Goal: Task Accomplishment & Management: Manage account settings

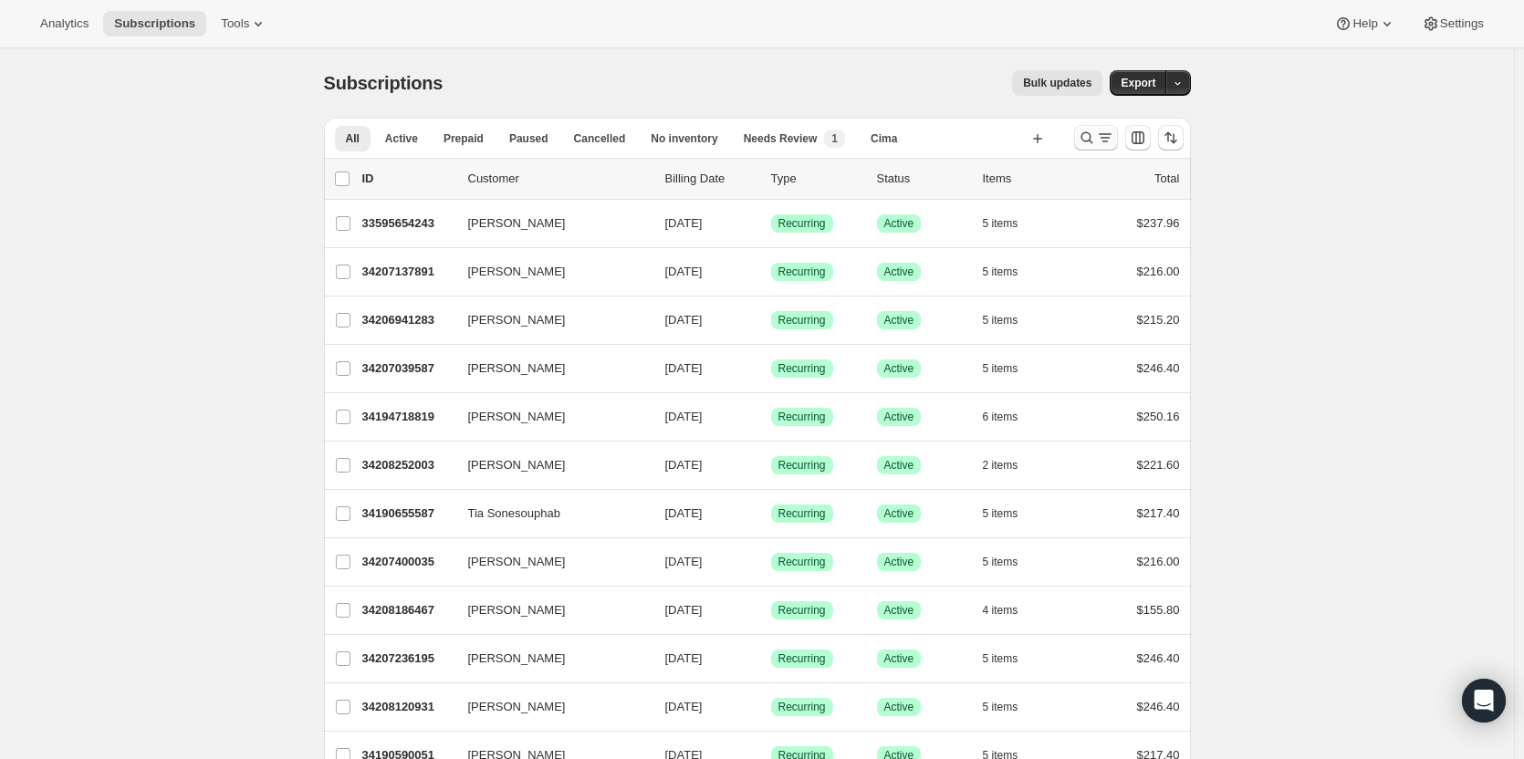
click at [1083, 141] on icon "Search and filter results" at bounding box center [1087, 138] width 18 height 18
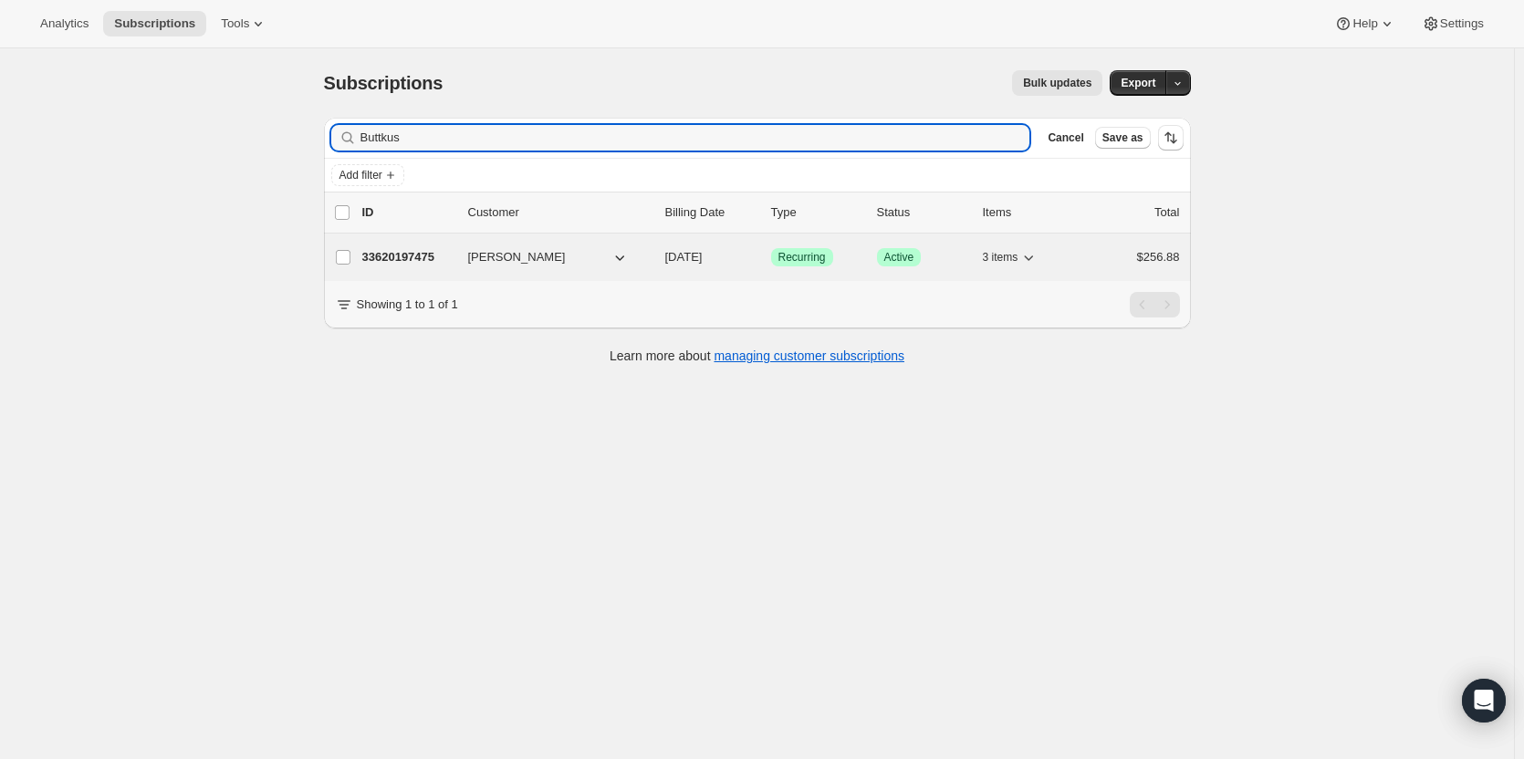
type input "Buttkus"
click at [390, 267] on div "33620197475 Walter Buttkus 09/17/2025 Success Recurring Success Active 3 items …" at bounding box center [771, 258] width 818 height 26
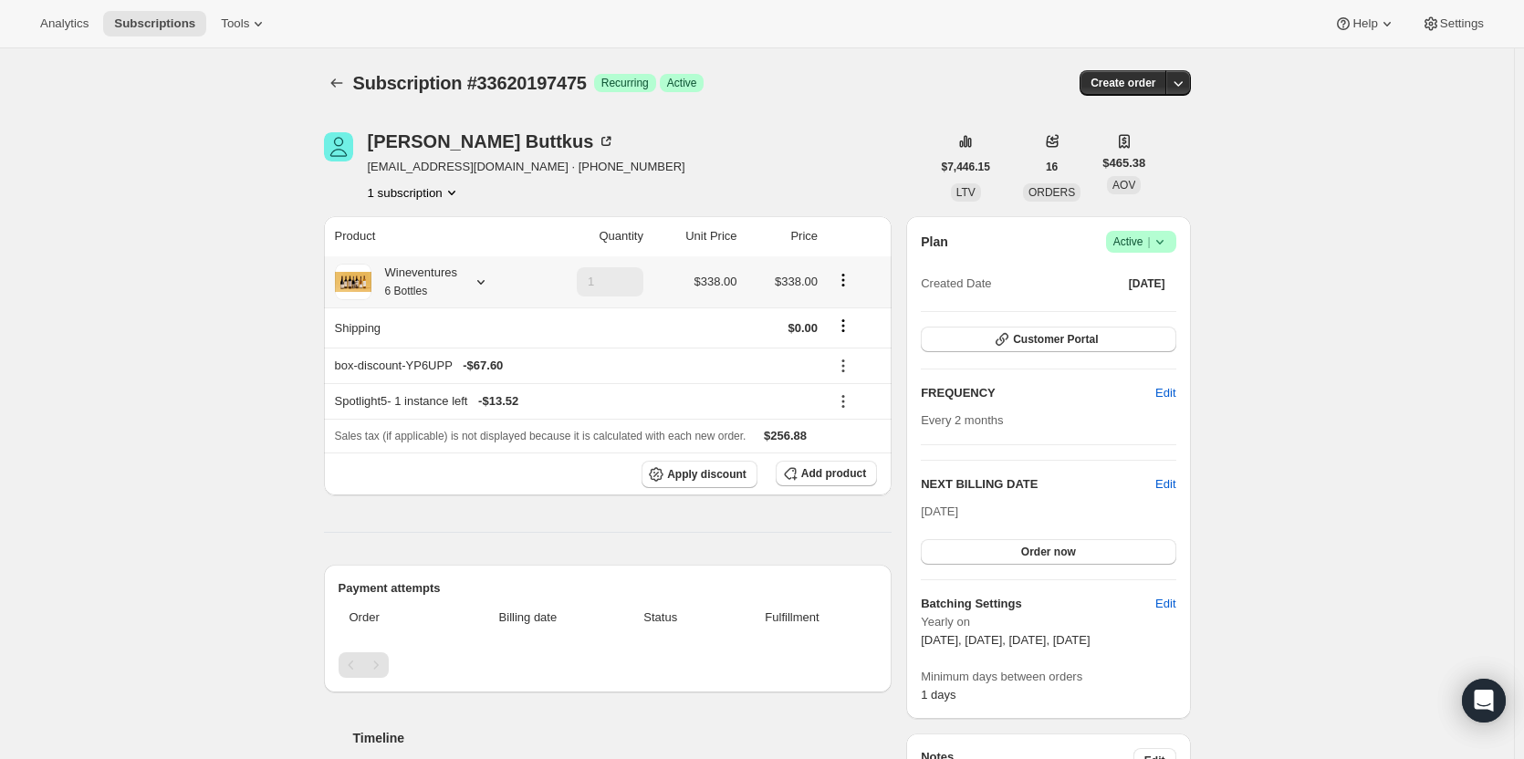
click at [430, 278] on div "Wineventures 6 Bottles" at bounding box center [414, 282] width 86 height 37
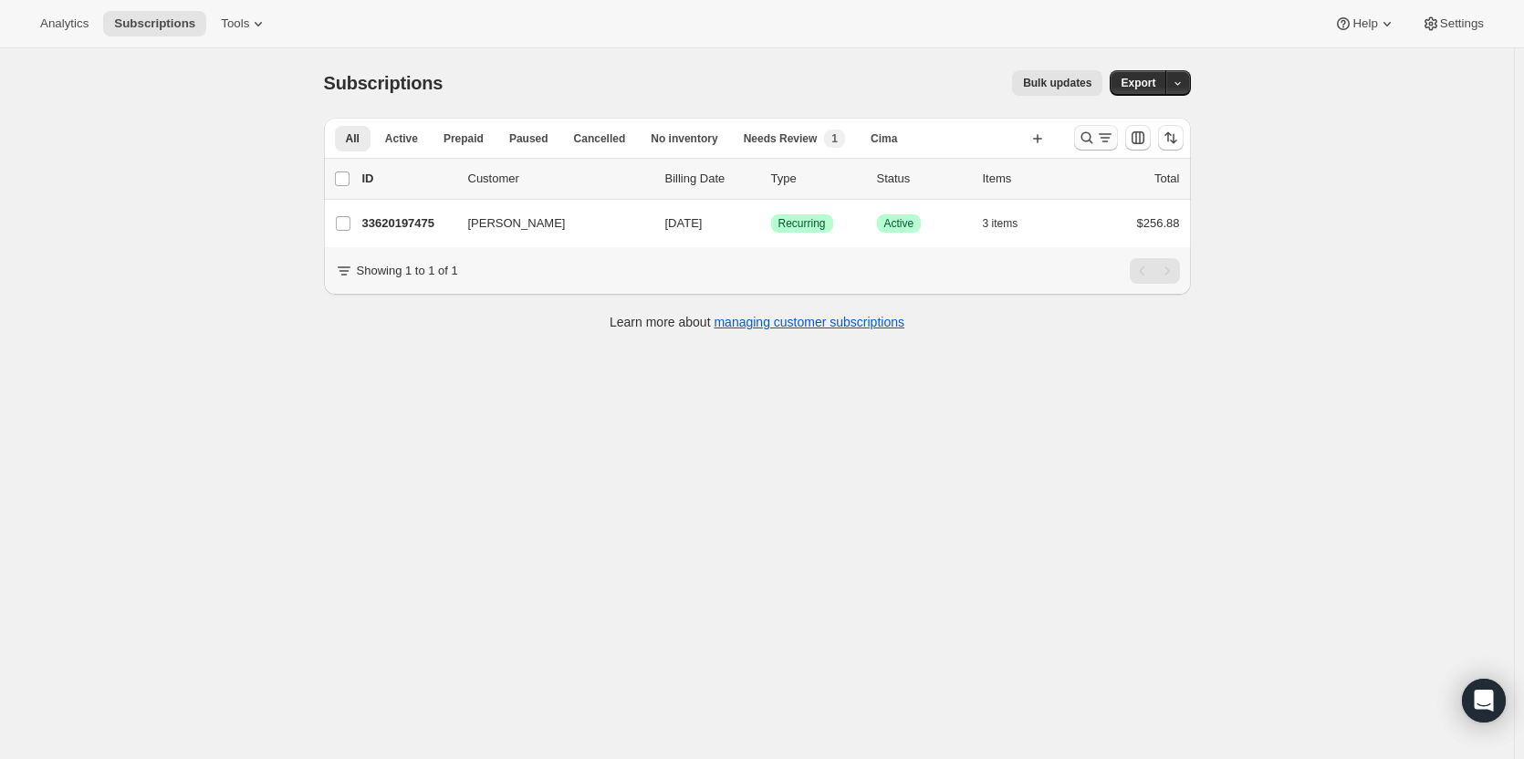
click at [1095, 140] on icon "Search and filter results" at bounding box center [1087, 138] width 18 height 18
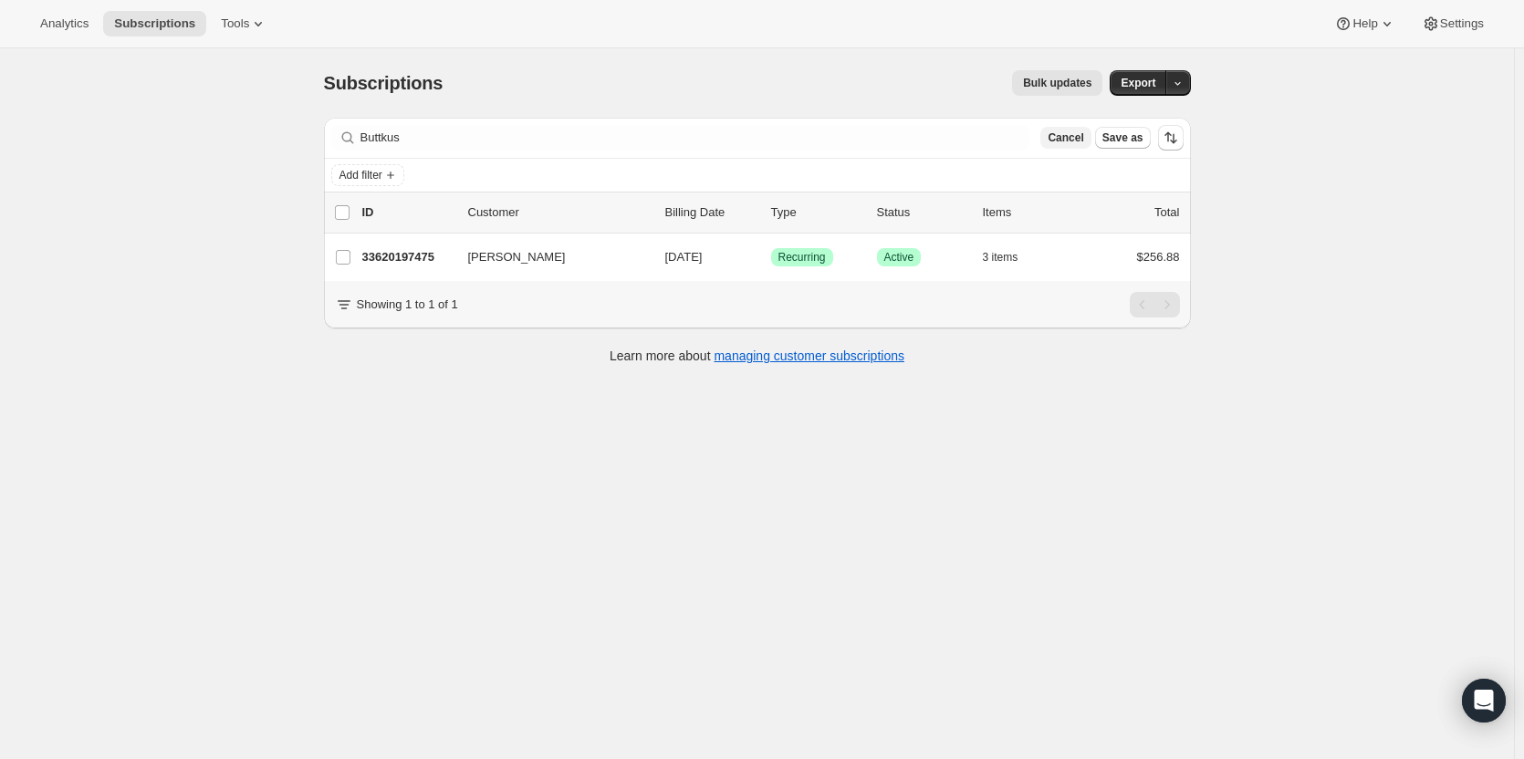
click at [1083, 141] on span "Cancel" at bounding box center [1066, 138] width 36 height 15
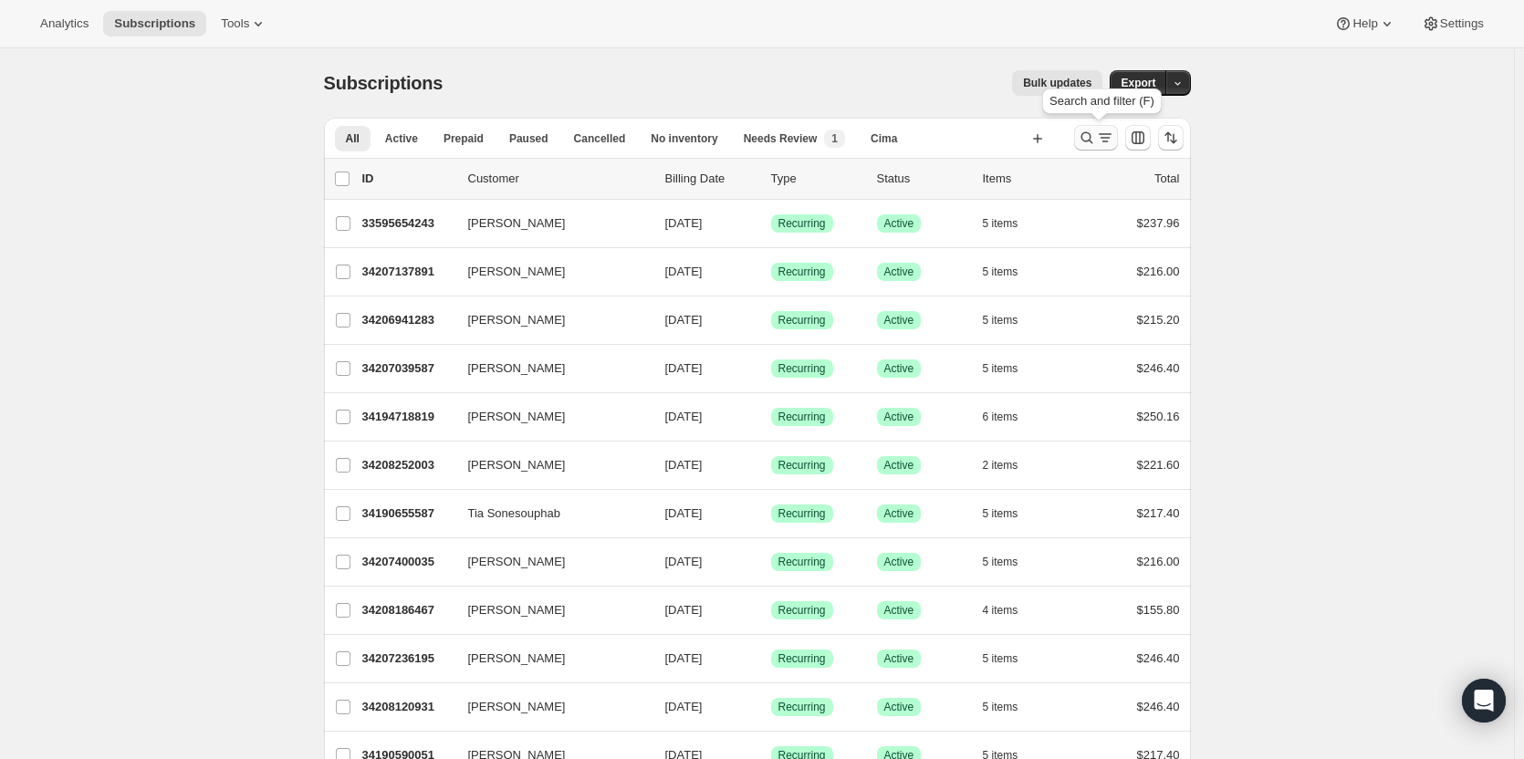
click at [1093, 142] on icon "Search and filter results" at bounding box center [1087, 138] width 18 height 18
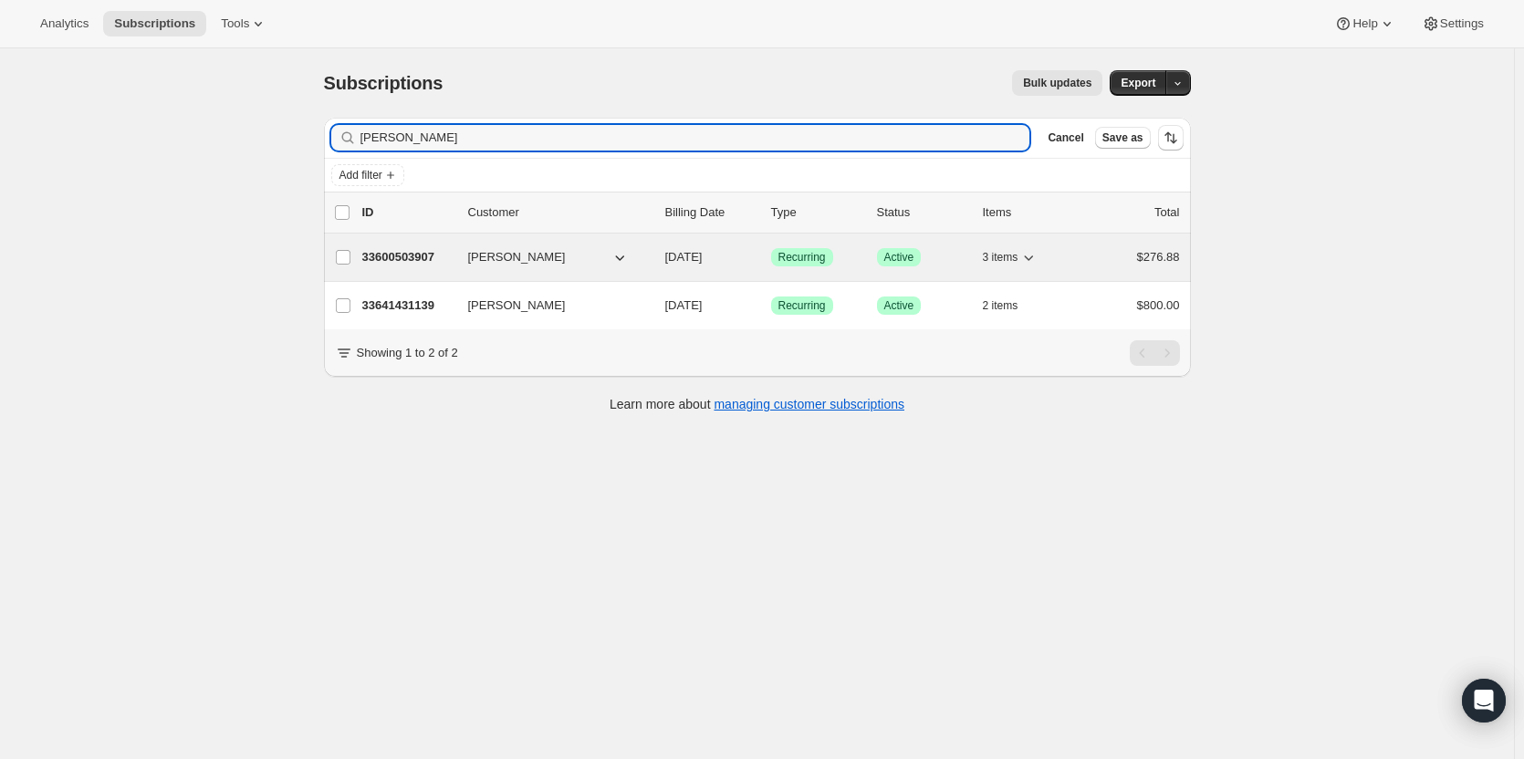
type input "Coleman"
click at [406, 250] on p "33600503907" at bounding box center [407, 257] width 91 height 18
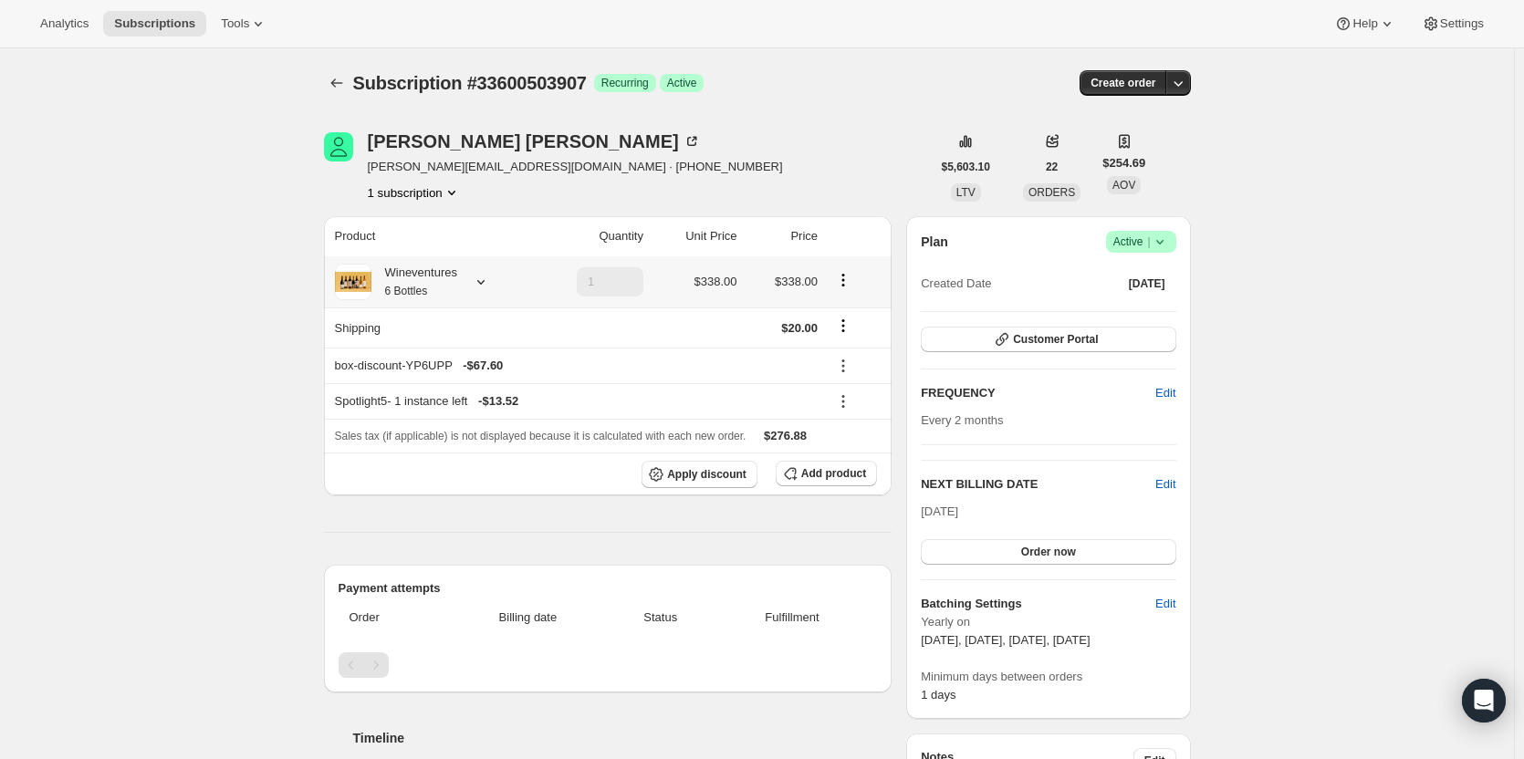
click at [476, 282] on icon at bounding box center [481, 282] width 18 height 18
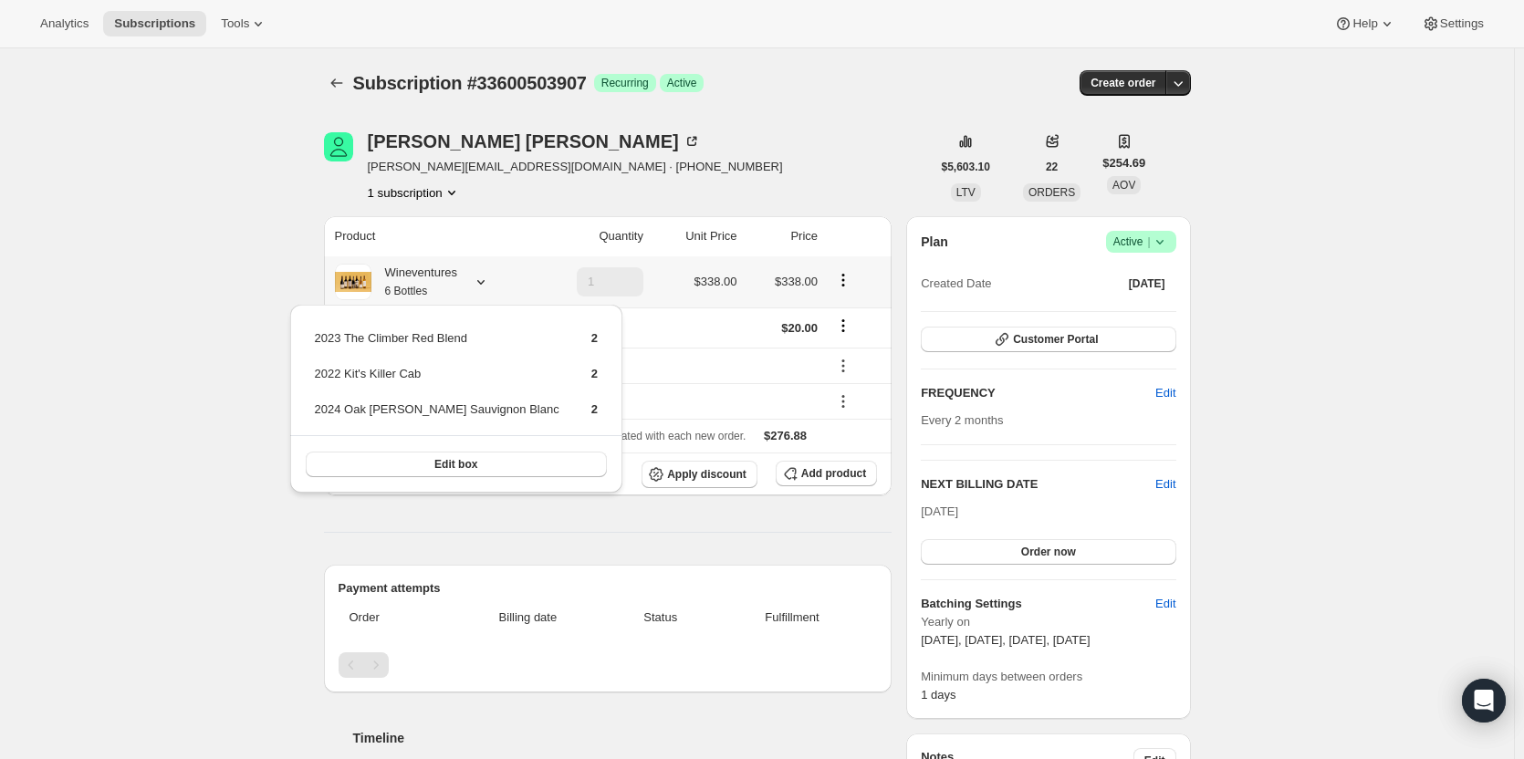
click at [476, 279] on icon at bounding box center [481, 282] width 18 height 18
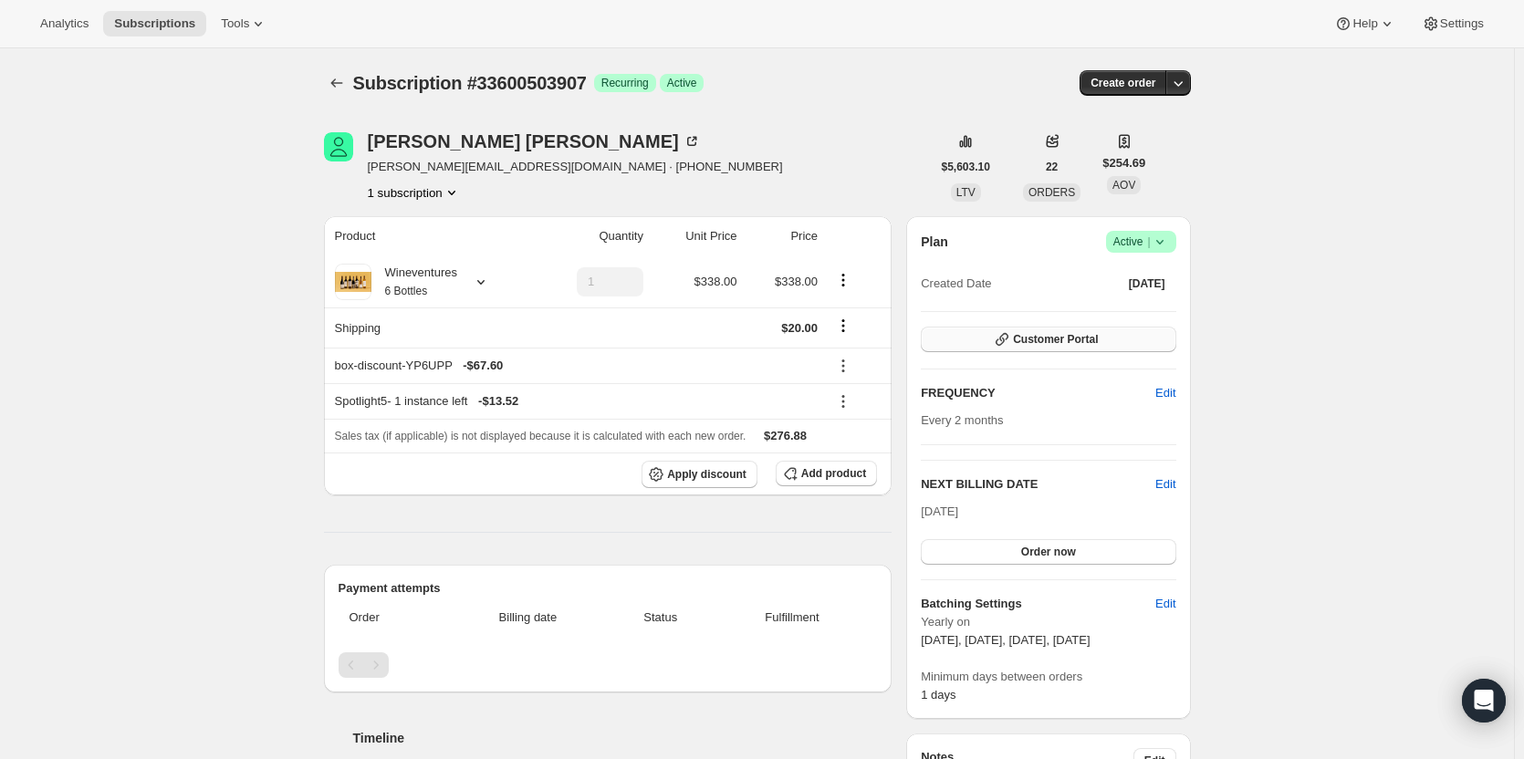
click at [1095, 339] on span "Customer Portal" at bounding box center [1055, 339] width 85 height 15
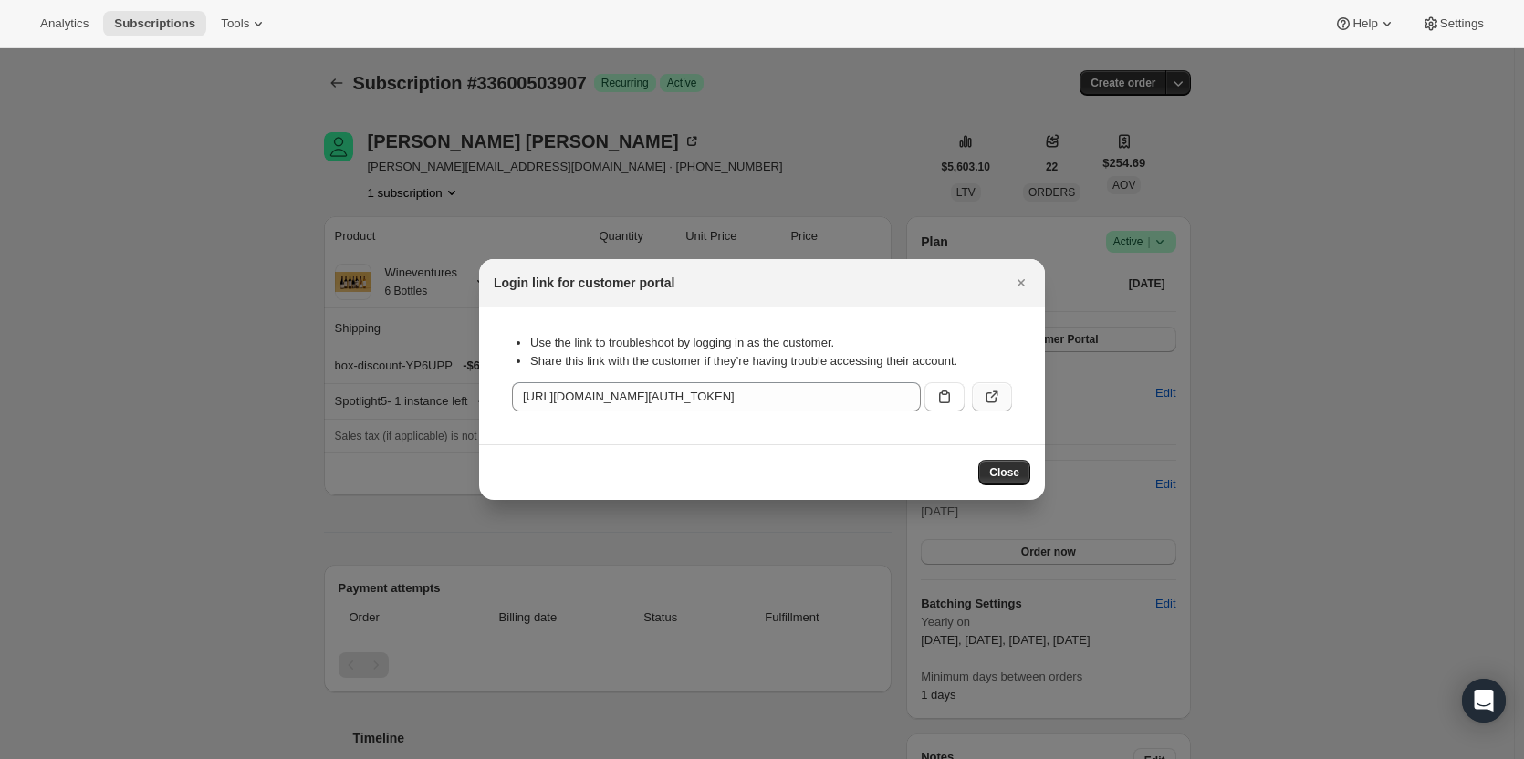
click at [997, 392] on icon ":rra:" at bounding box center [992, 397] width 18 height 18
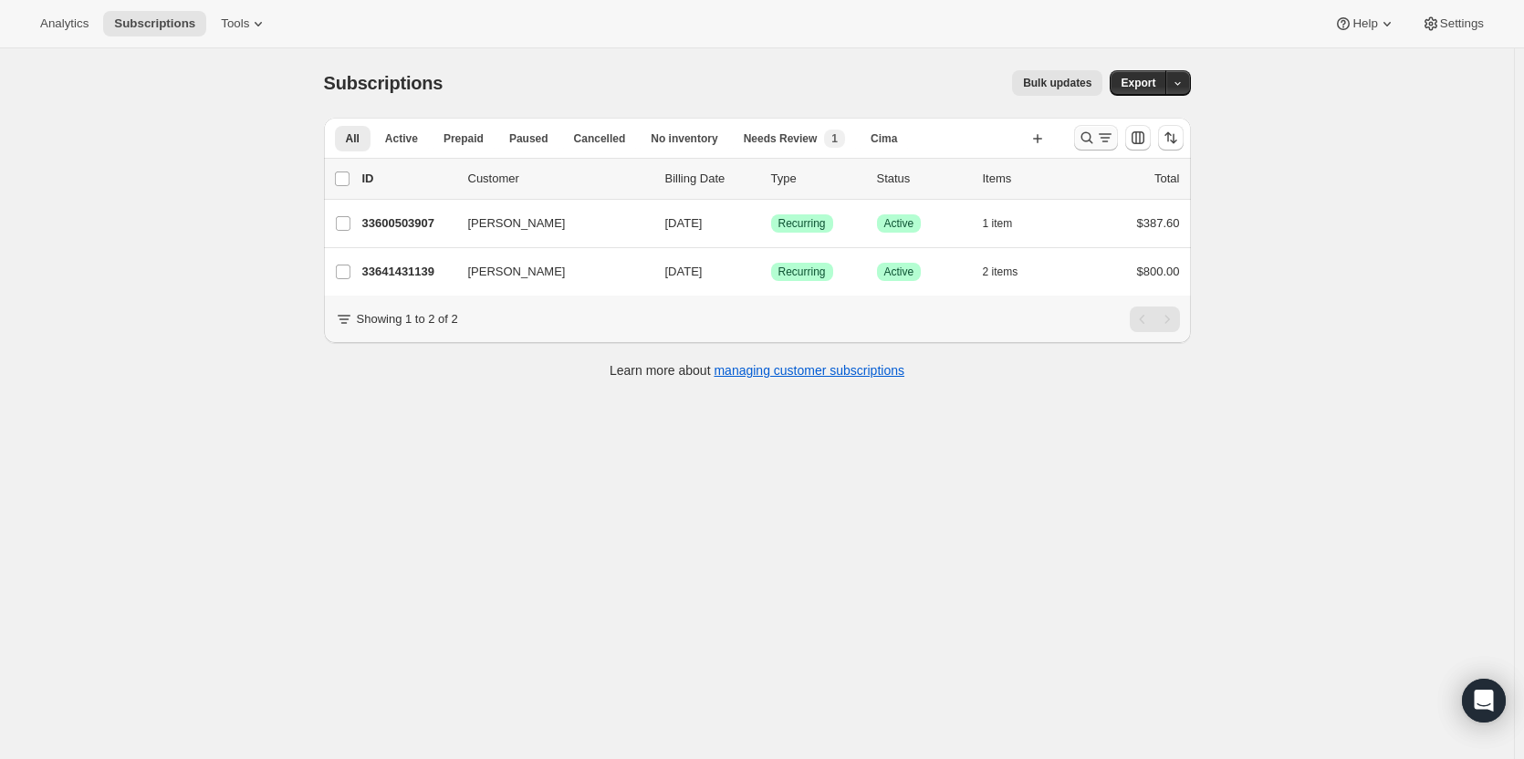
click at [1091, 139] on icon "Search and filter results" at bounding box center [1087, 138] width 18 height 18
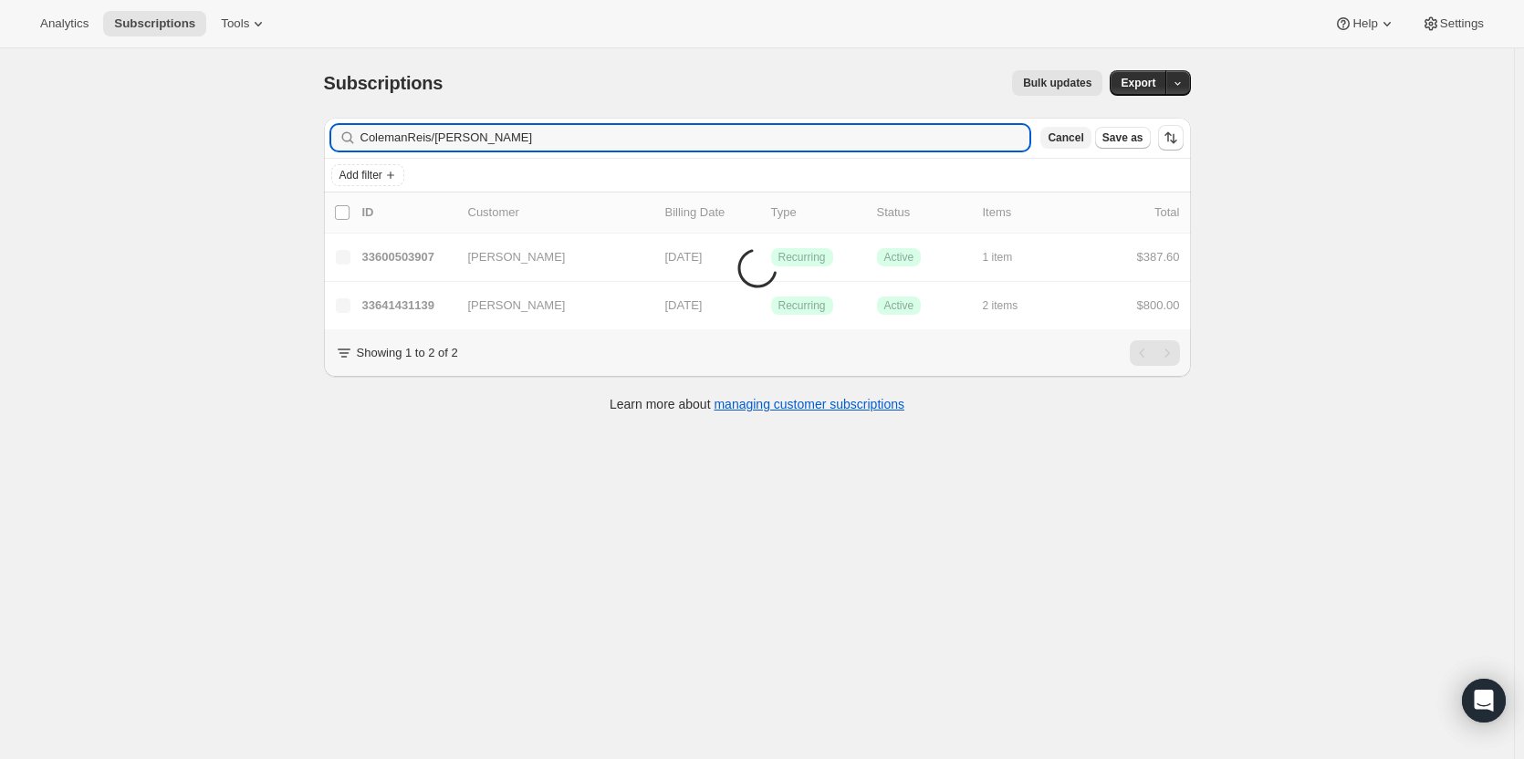
type input "ColemanReis/Heffelfinger"
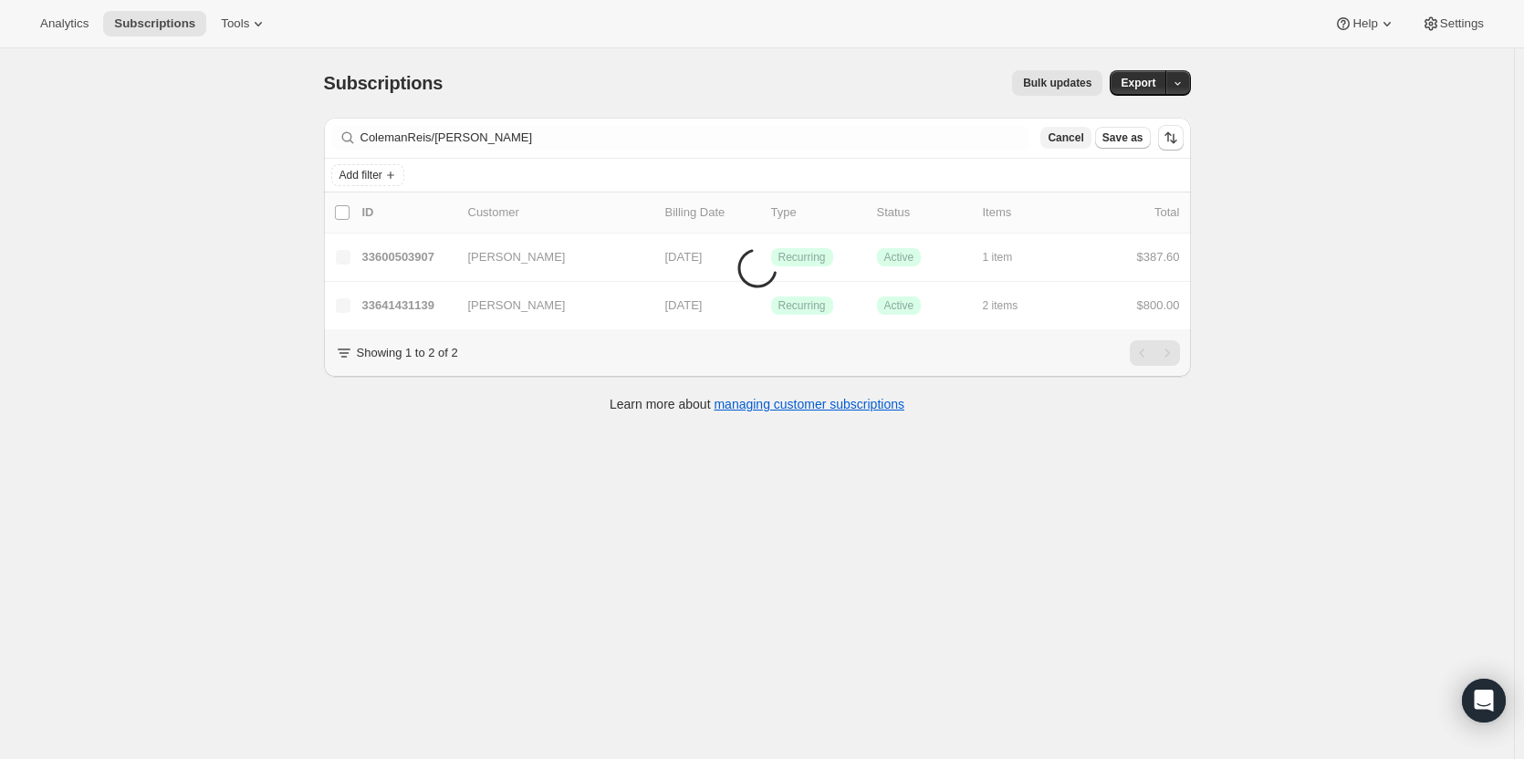
click at [1082, 139] on span "Cancel" at bounding box center [1066, 138] width 36 height 15
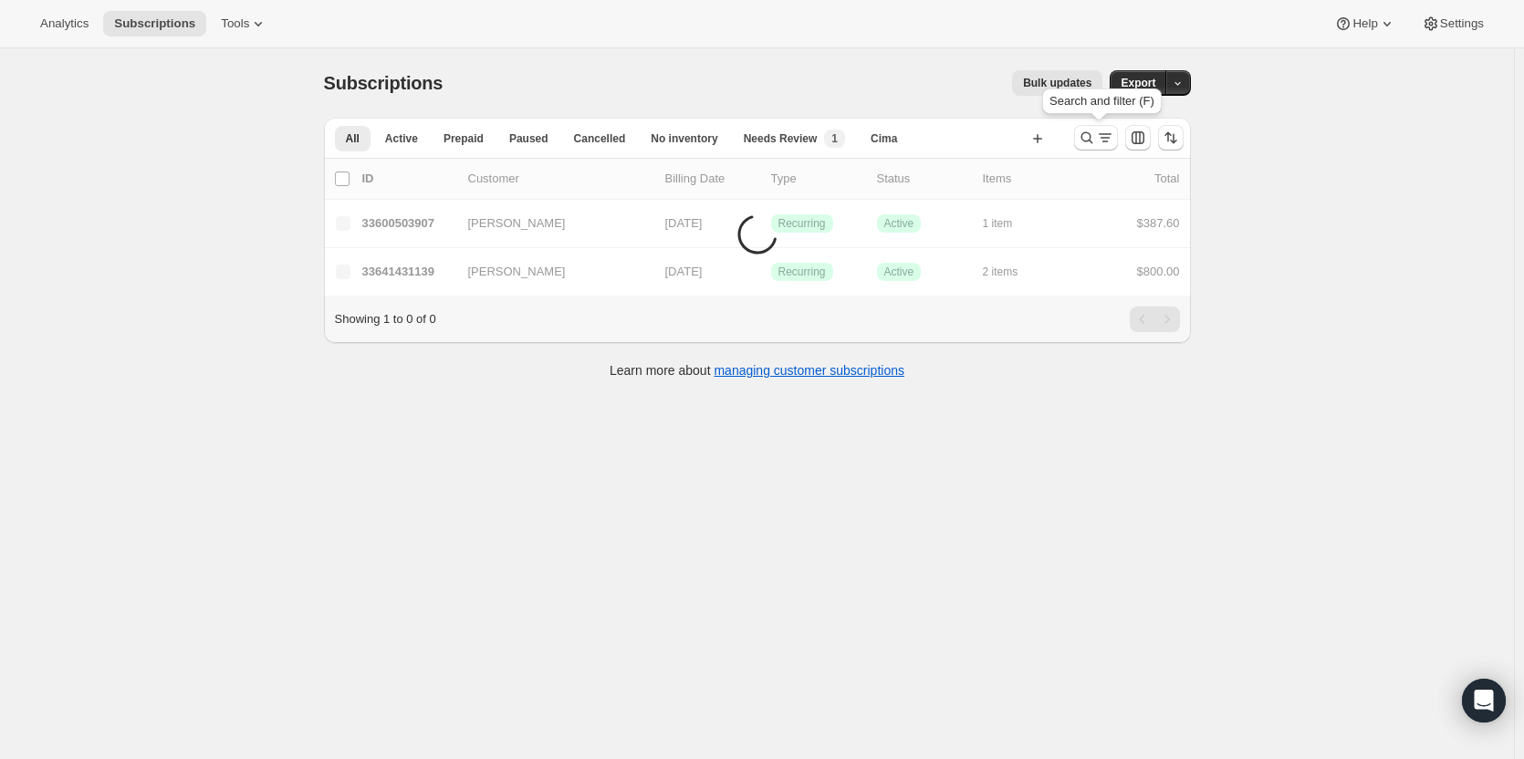
click at [1082, 139] on icon "Search and filter results" at bounding box center [1087, 138] width 18 height 18
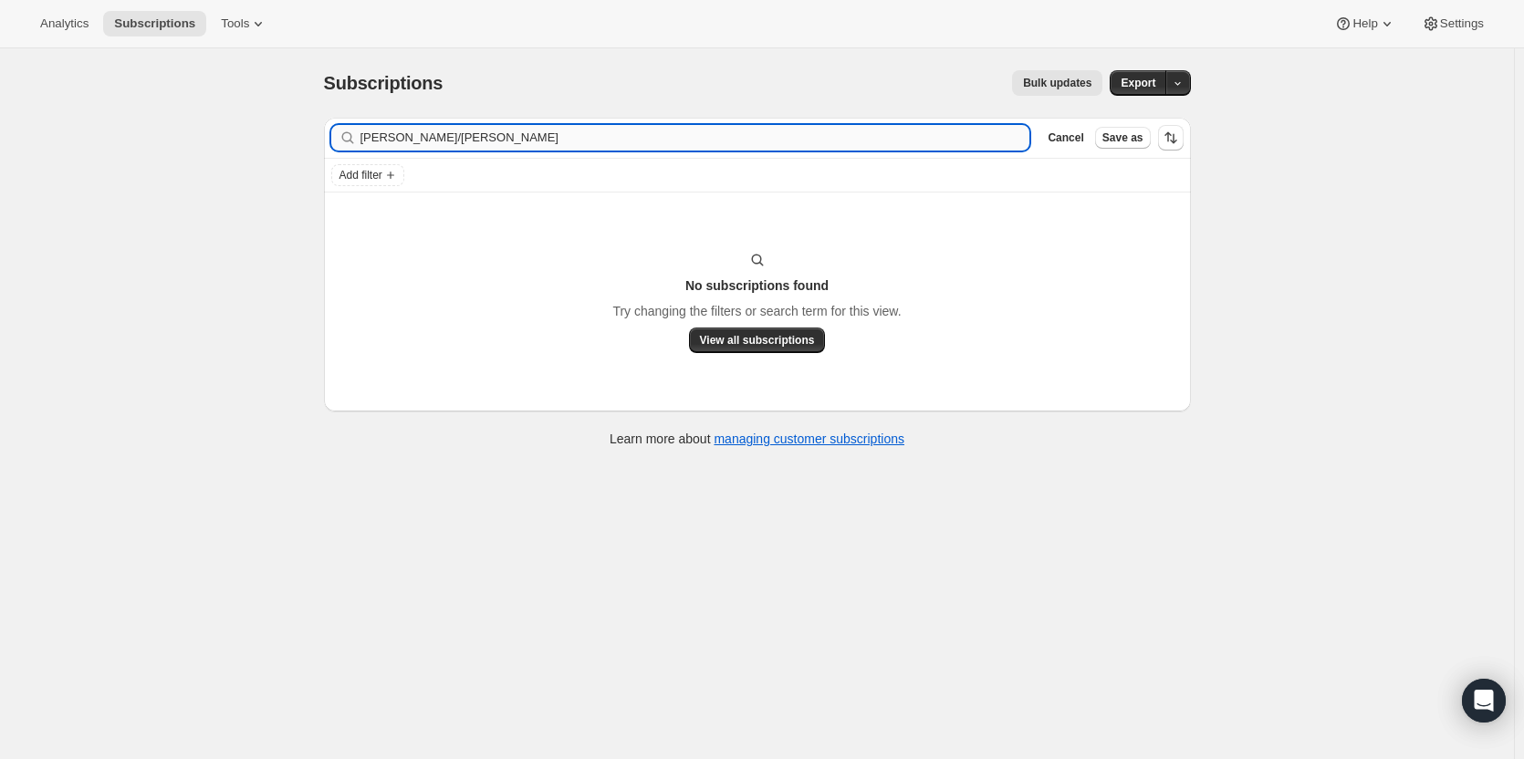
drag, startPoint x: 454, startPoint y: 141, endPoint x: 393, endPoint y: 136, distance: 60.4
click at [393, 136] on input "Reis/Heffelfinger" at bounding box center [696, 138] width 670 height 26
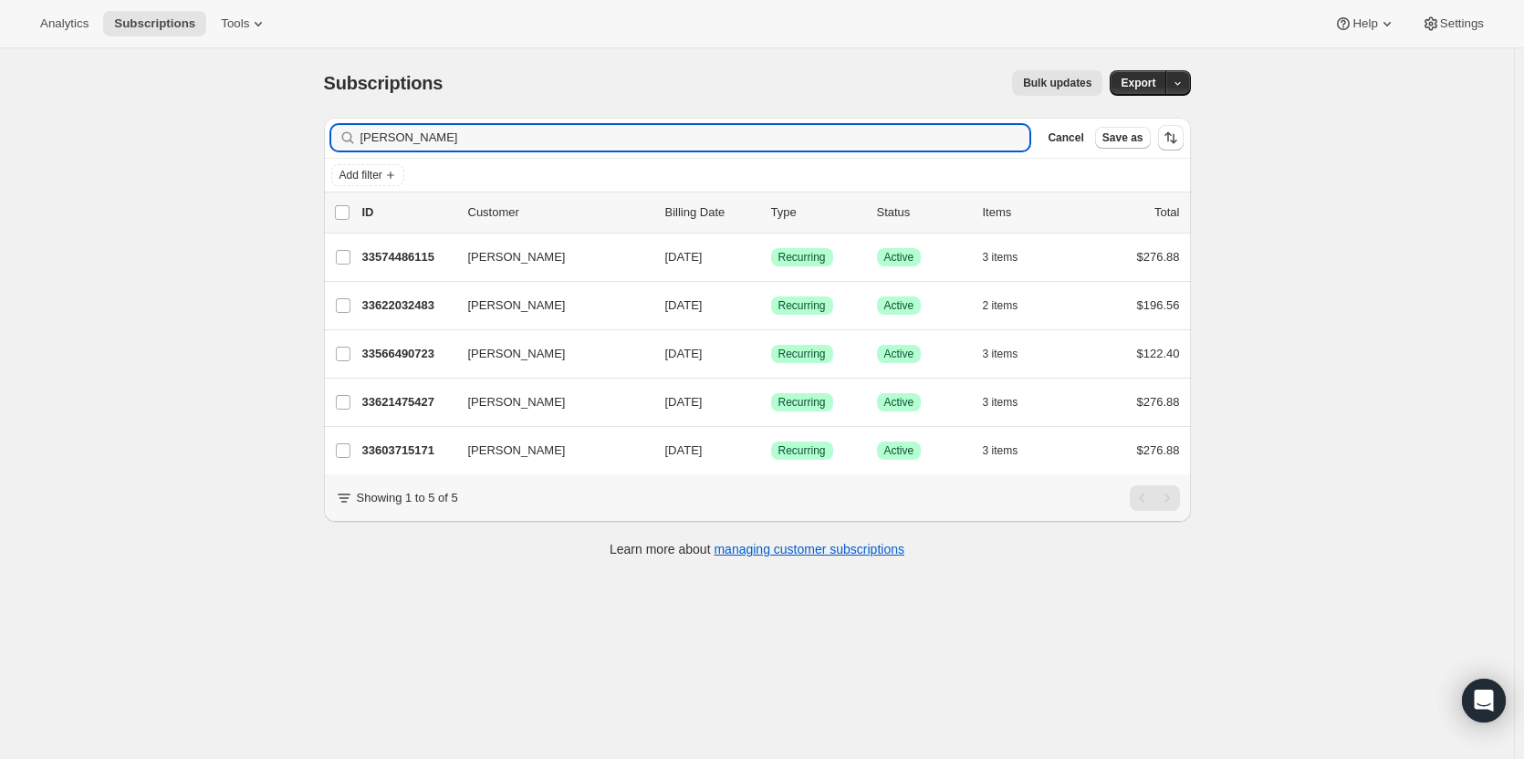
type input "Reis"
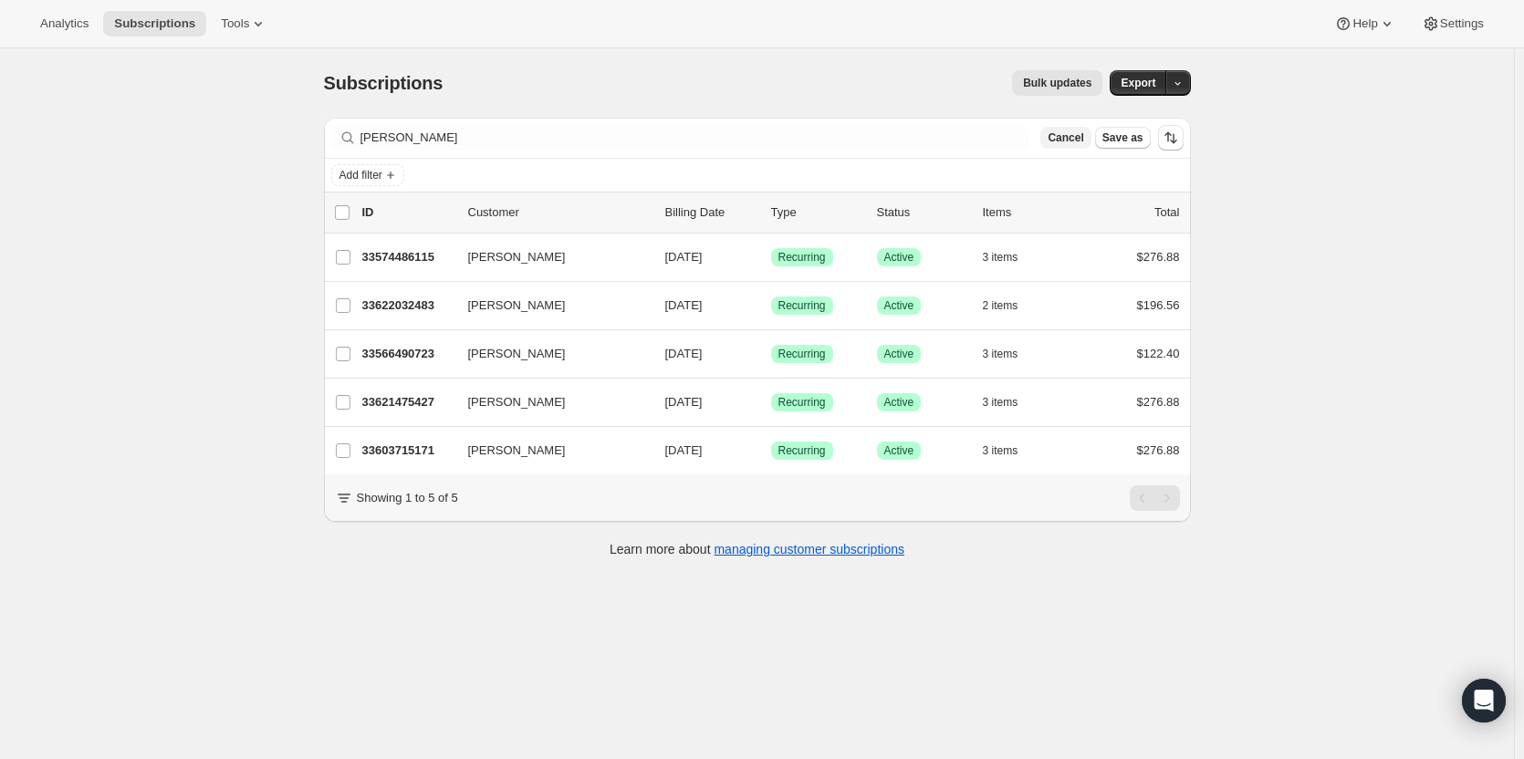
click at [1081, 127] on button "Cancel" at bounding box center [1065, 138] width 50 height 22
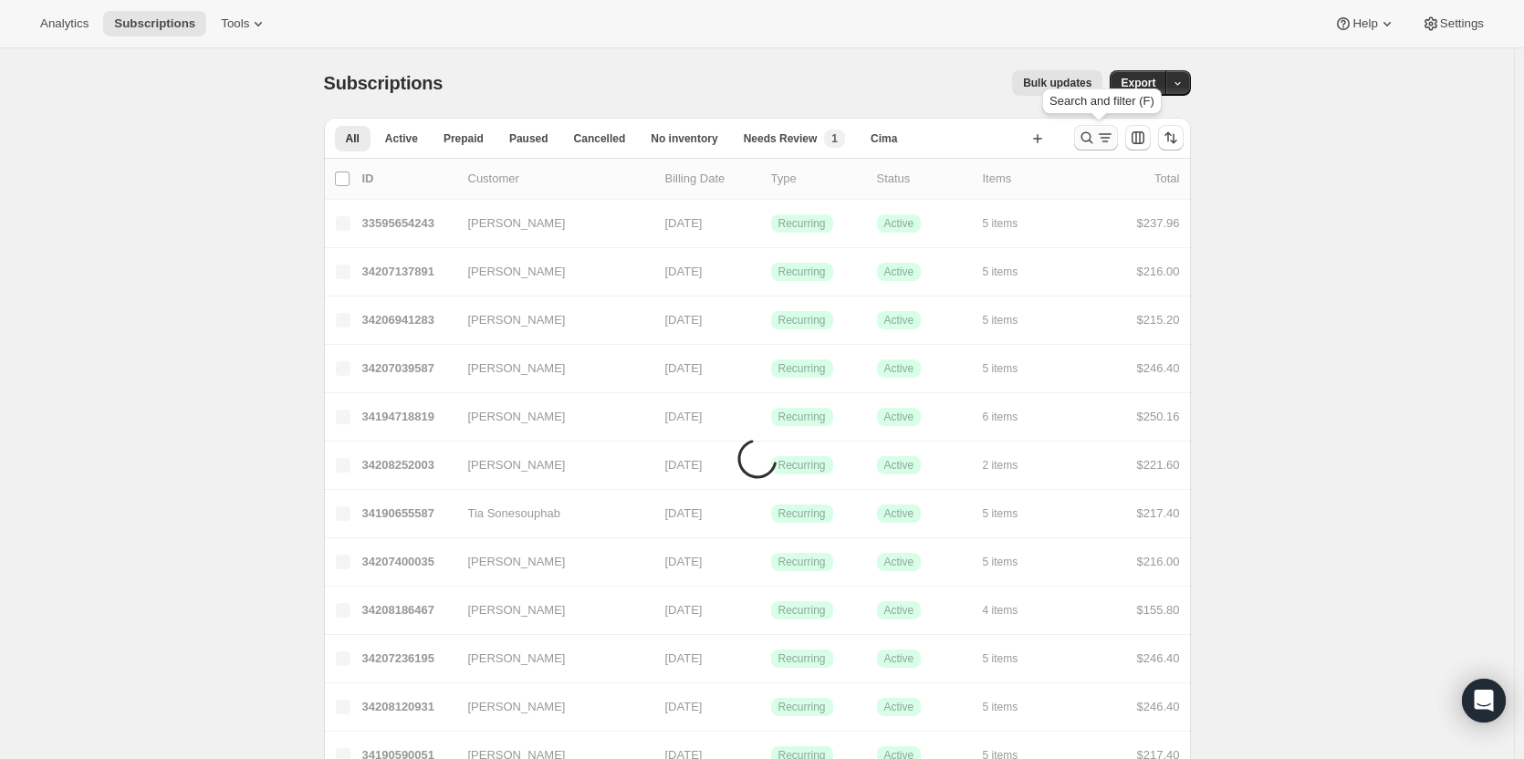
click at [1090, 135] on icon "Search and filter results" at bounding box center [1087, 138] width 18 height 18
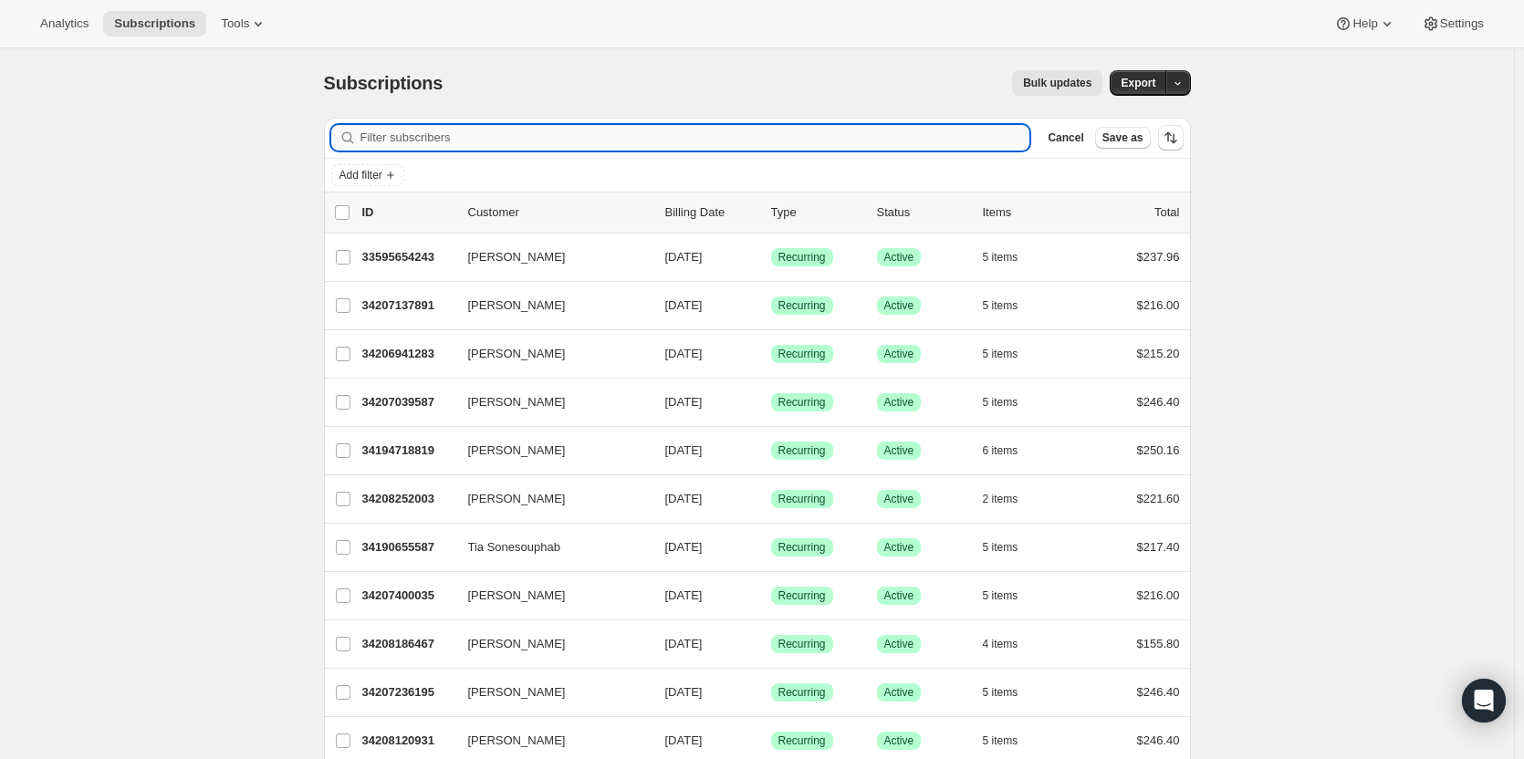
click at [971, 136] on input "Filter subscribers" at bounding box center [696, 138] width 670 height 26
click at [632, 138] on input "Filter subscribers" at bounding box center [696, 138] width 670 height 26
paste input "Heffelfinger"
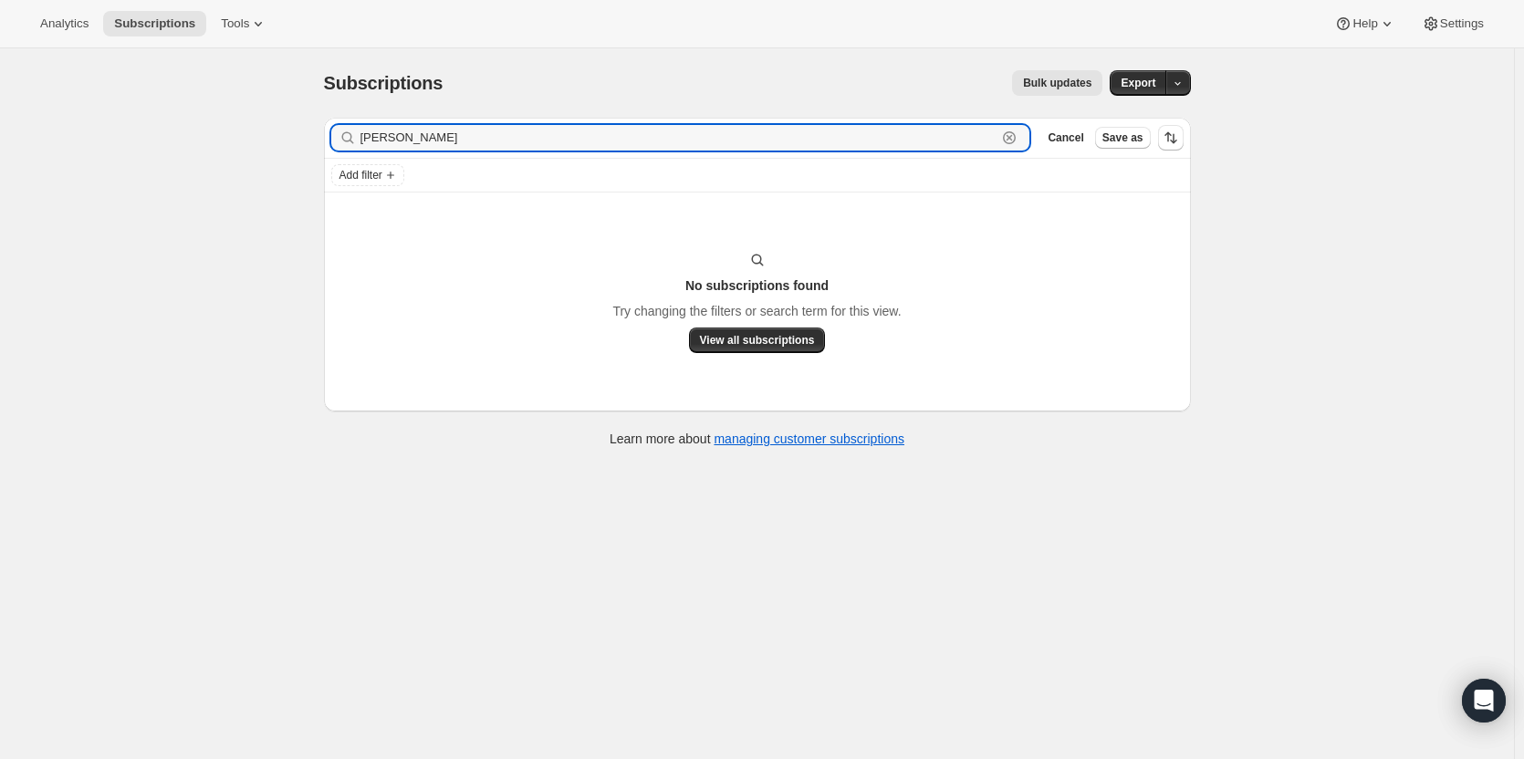
type input "Heffelfinger"
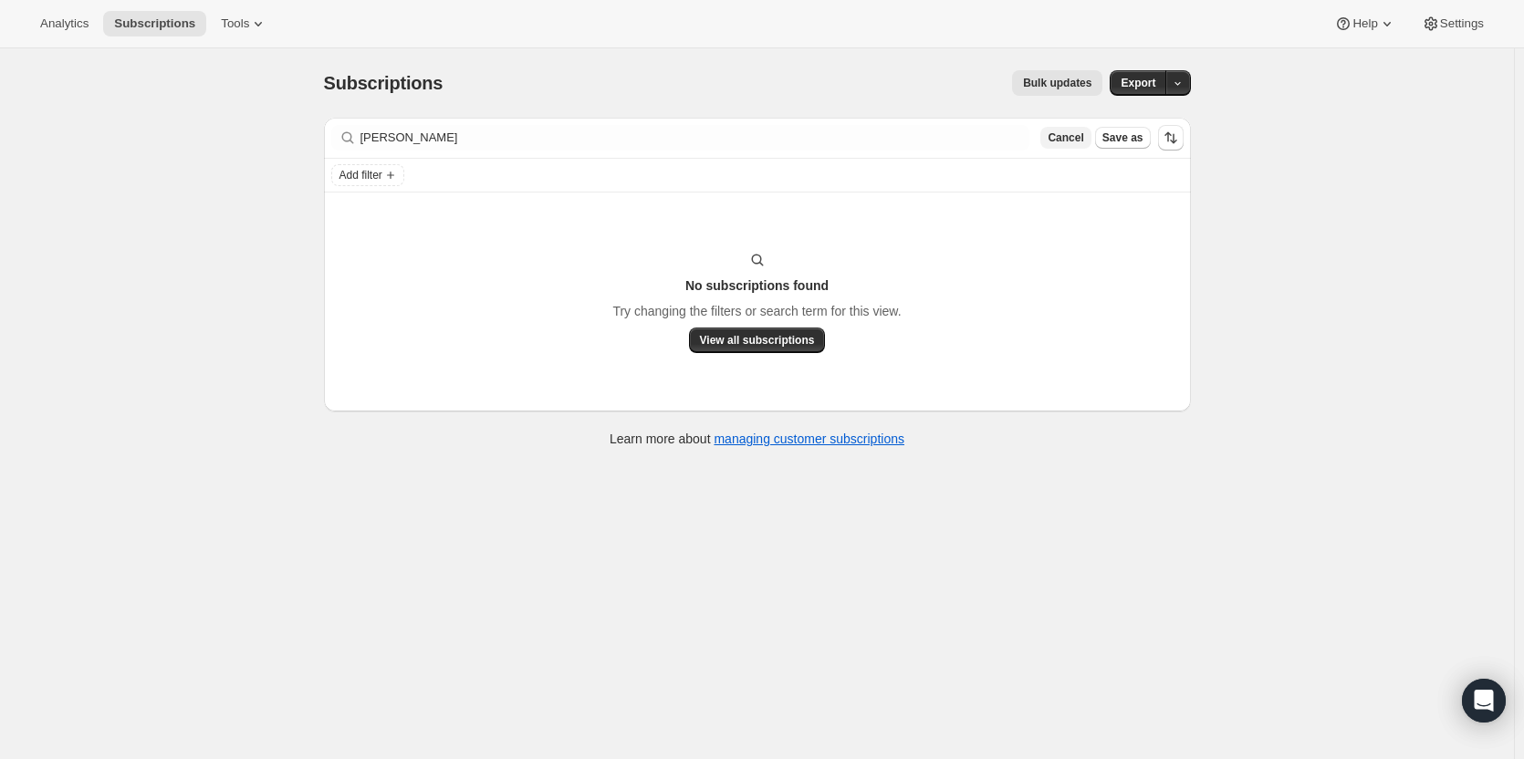
click at [1060, 131] on span "Cancel" at bounding box center [1066, 138] width 36 height 15
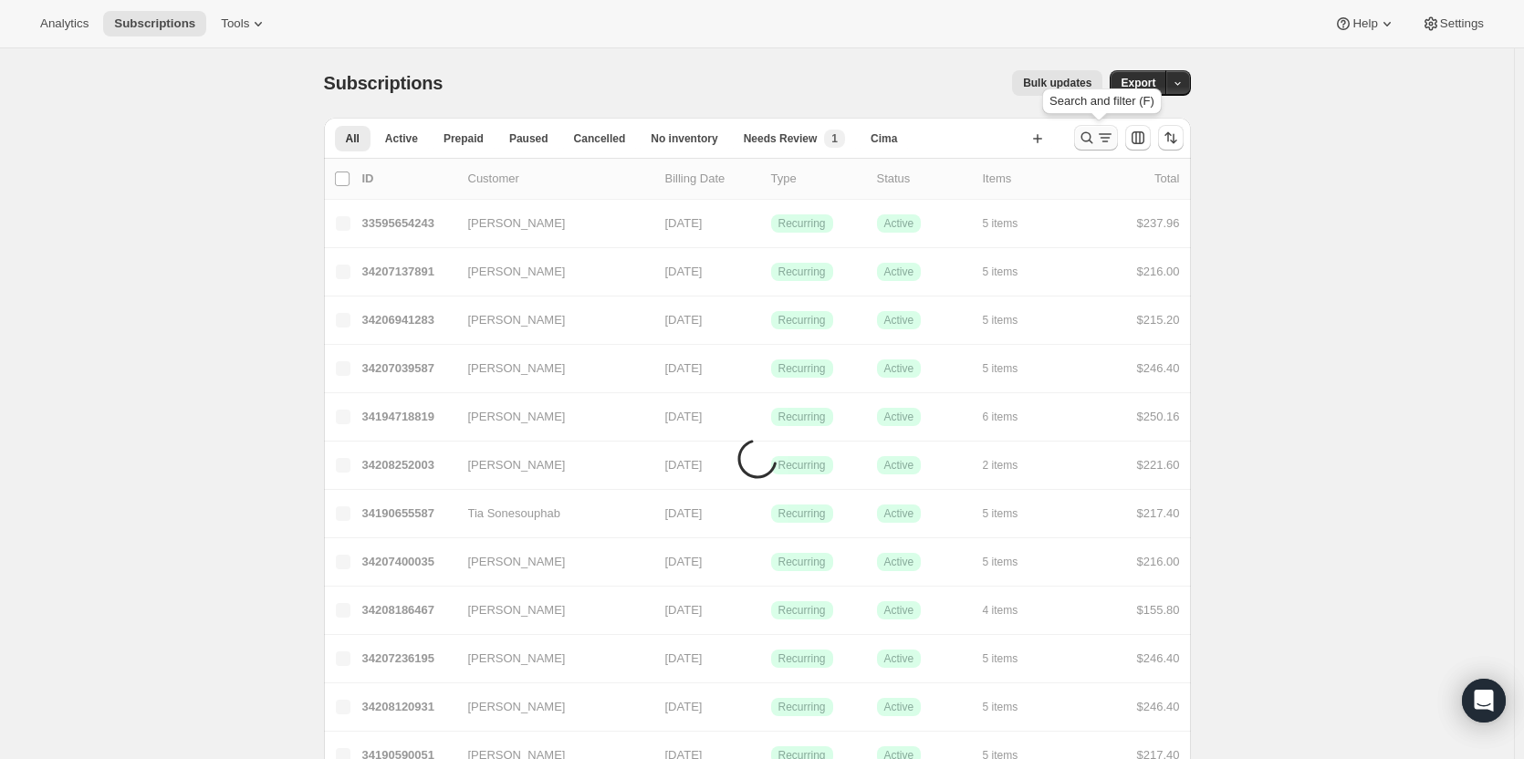
click at [1091, 147] on button "Search and filter results" at bounding box center [1096, 138] width 44 height 26
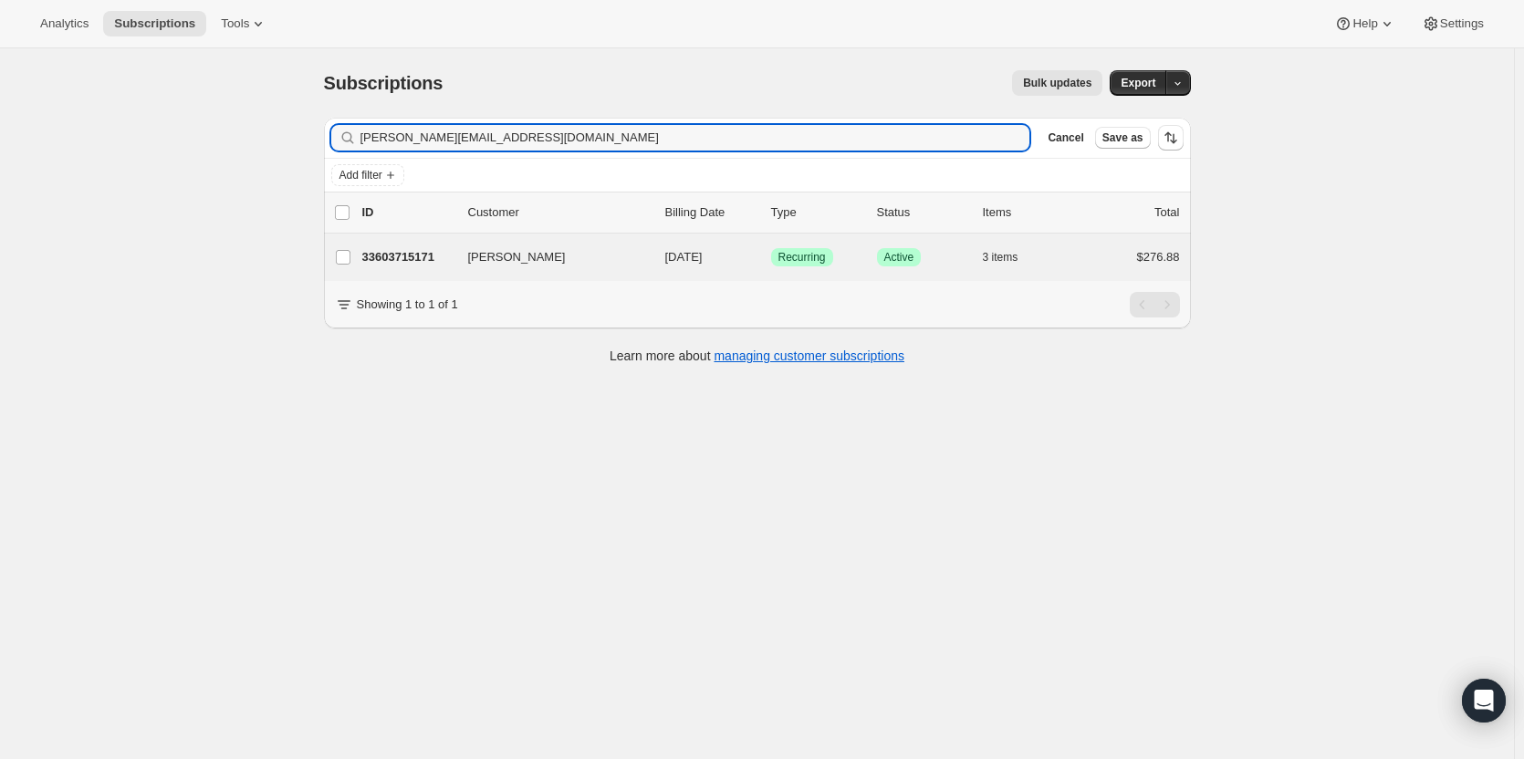
type input "reis.maria312@gmail.com"
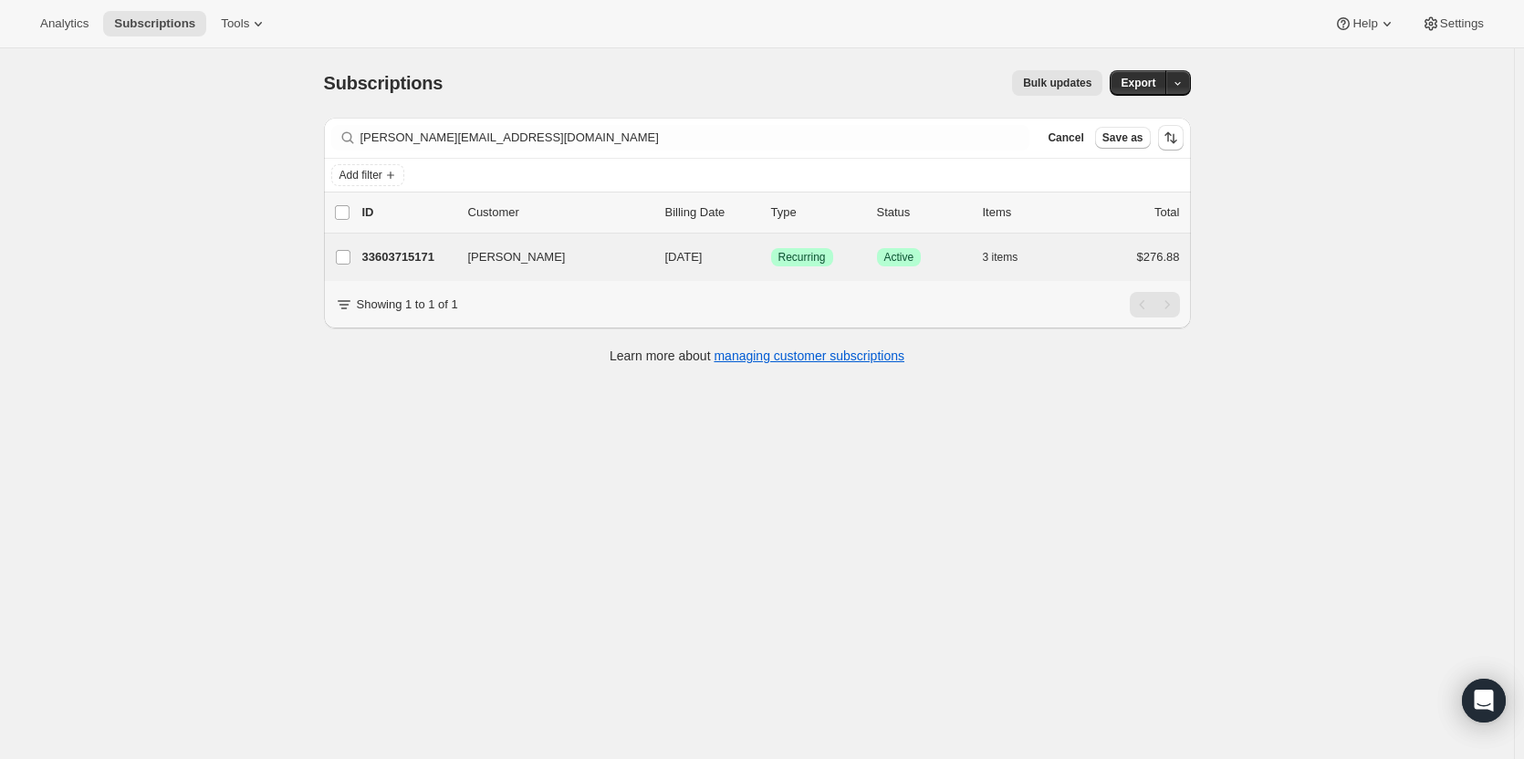
click at [413, 277] on div "Maria Reis 33603715171 Maria Reis 09/17/2026 Success Recurring Success Active 3…" at bounding box center [757, 257] width 867 height 47
click at [396, 246] on div "33603715171 Maria Reis 09/17/2026 Success Recurring Success Active 3 items $276…" at bounding box center [771, 258] width 818 height 26
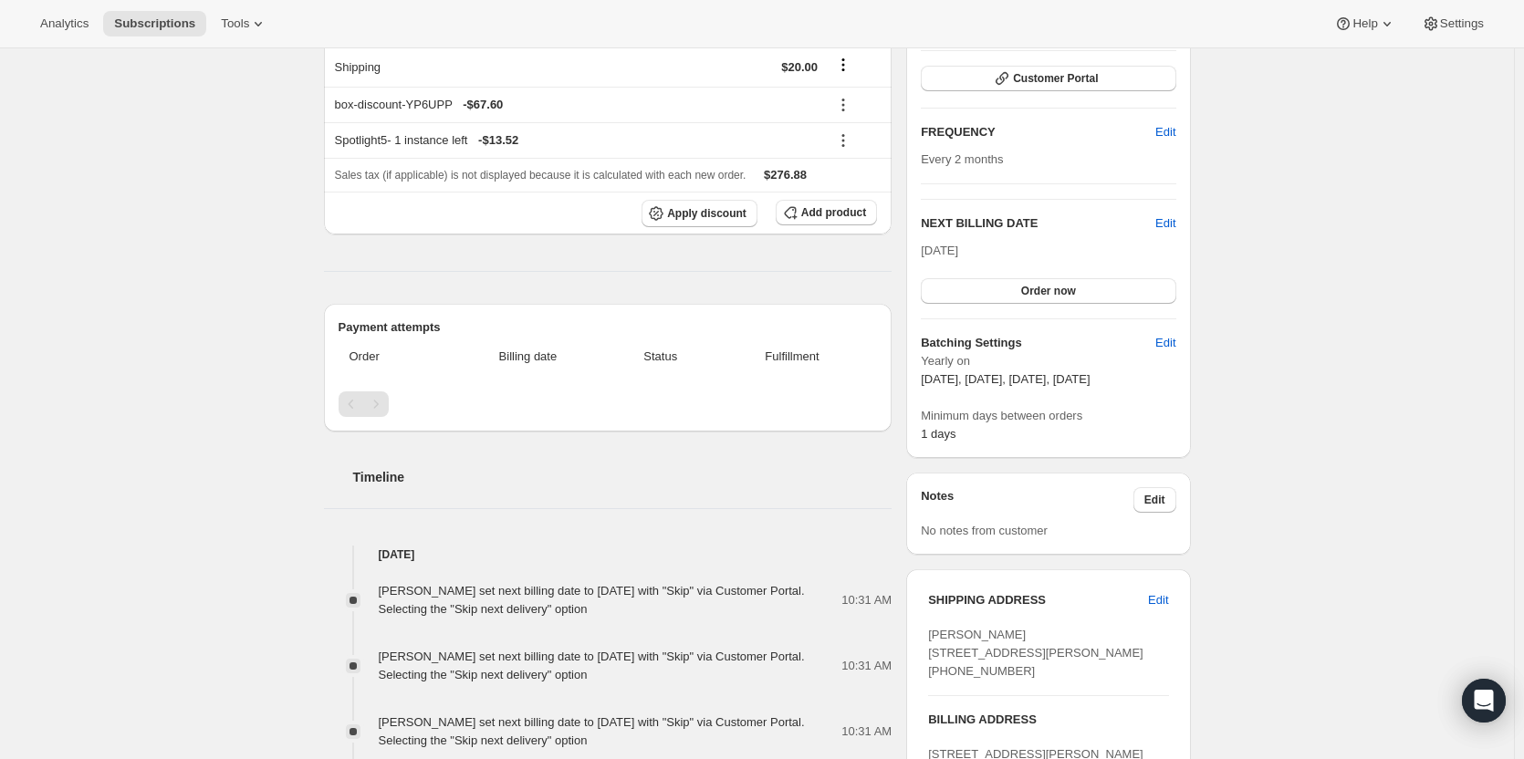
scroll to position [274, 0]
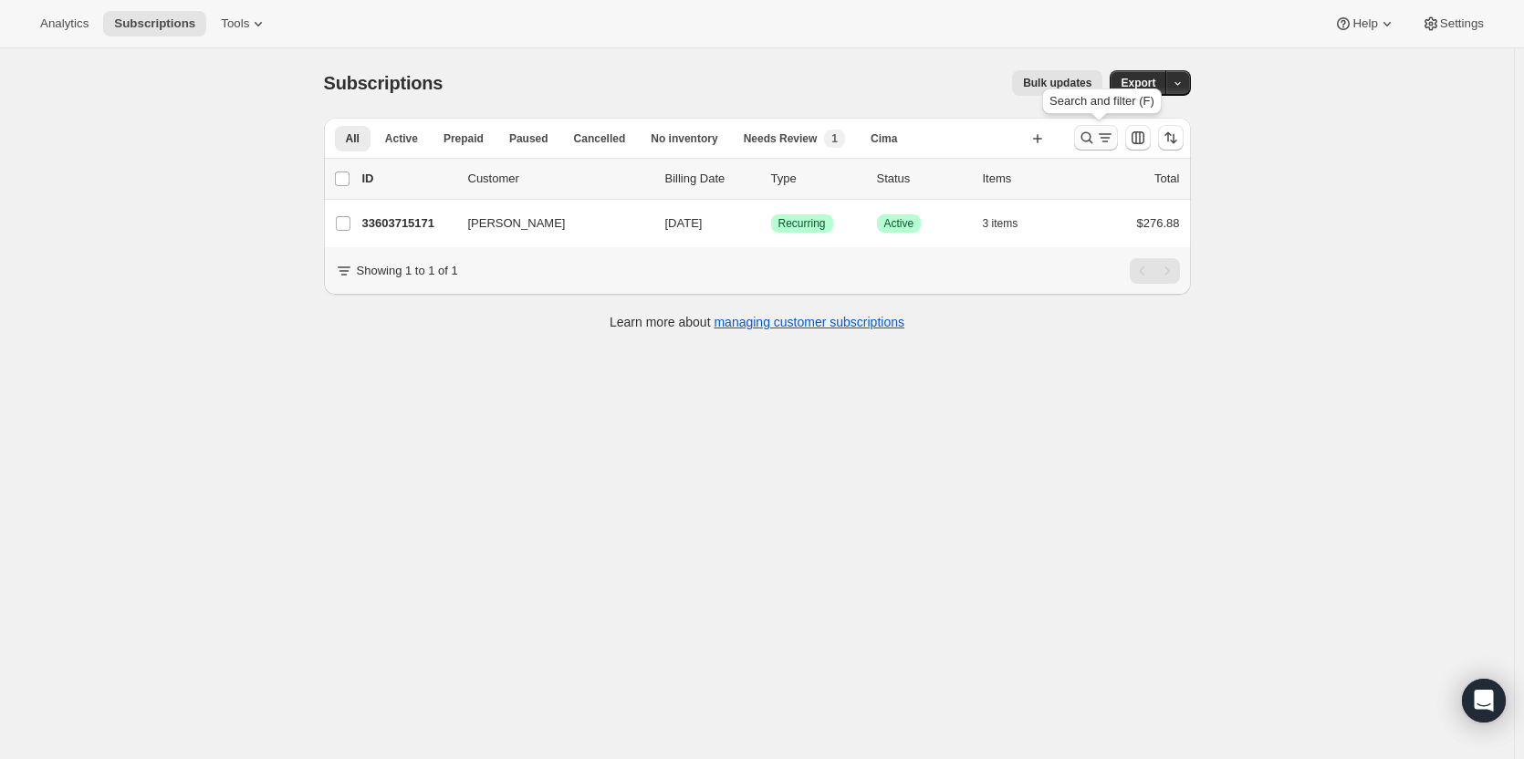
click at [1091, 141] on icon "Search and filter results" at bounding box center [1087, 138] width 12 height 12
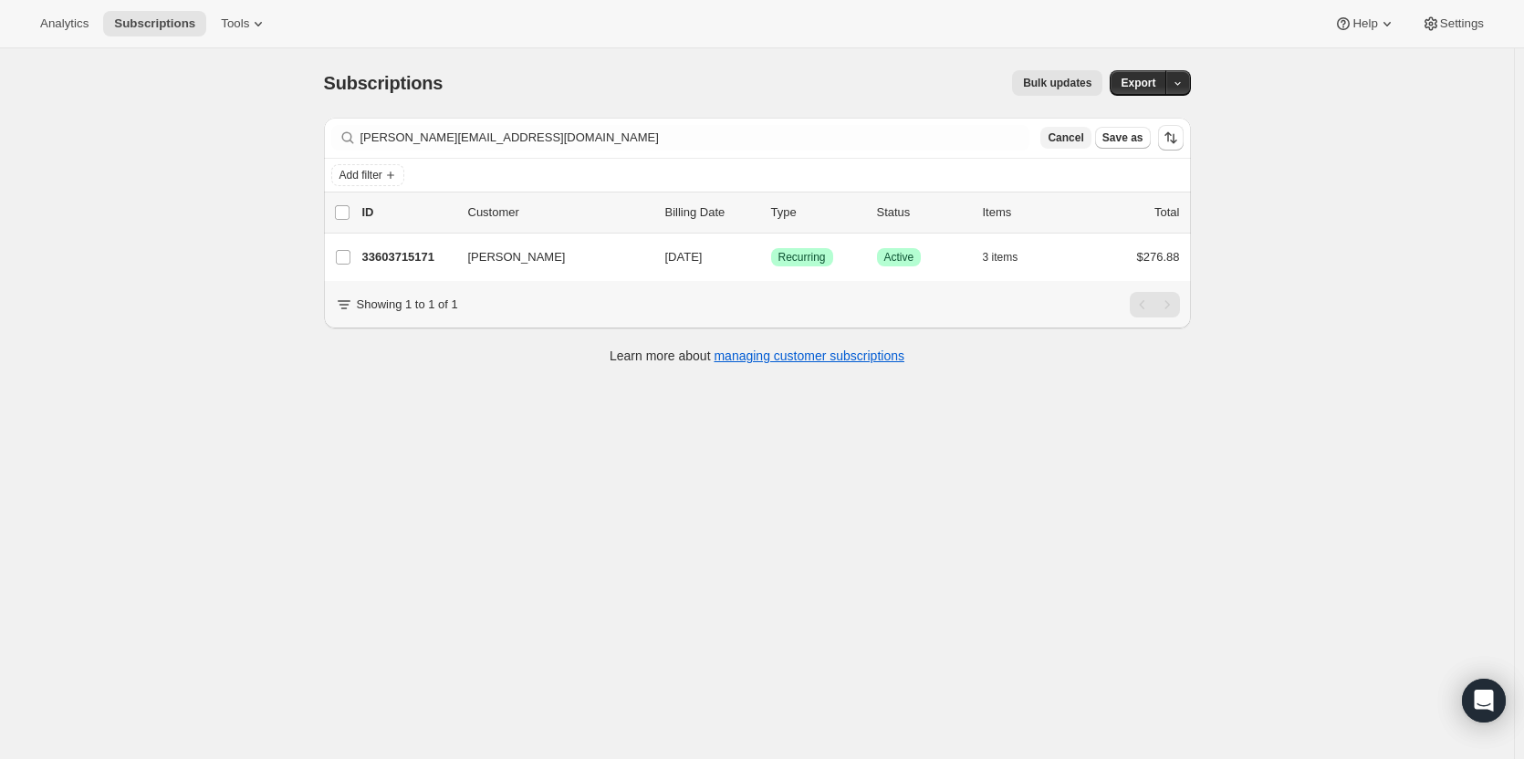
click at [1072, 139] on span "Cancel" at bounding box center [1066, 138] width 36 height 15
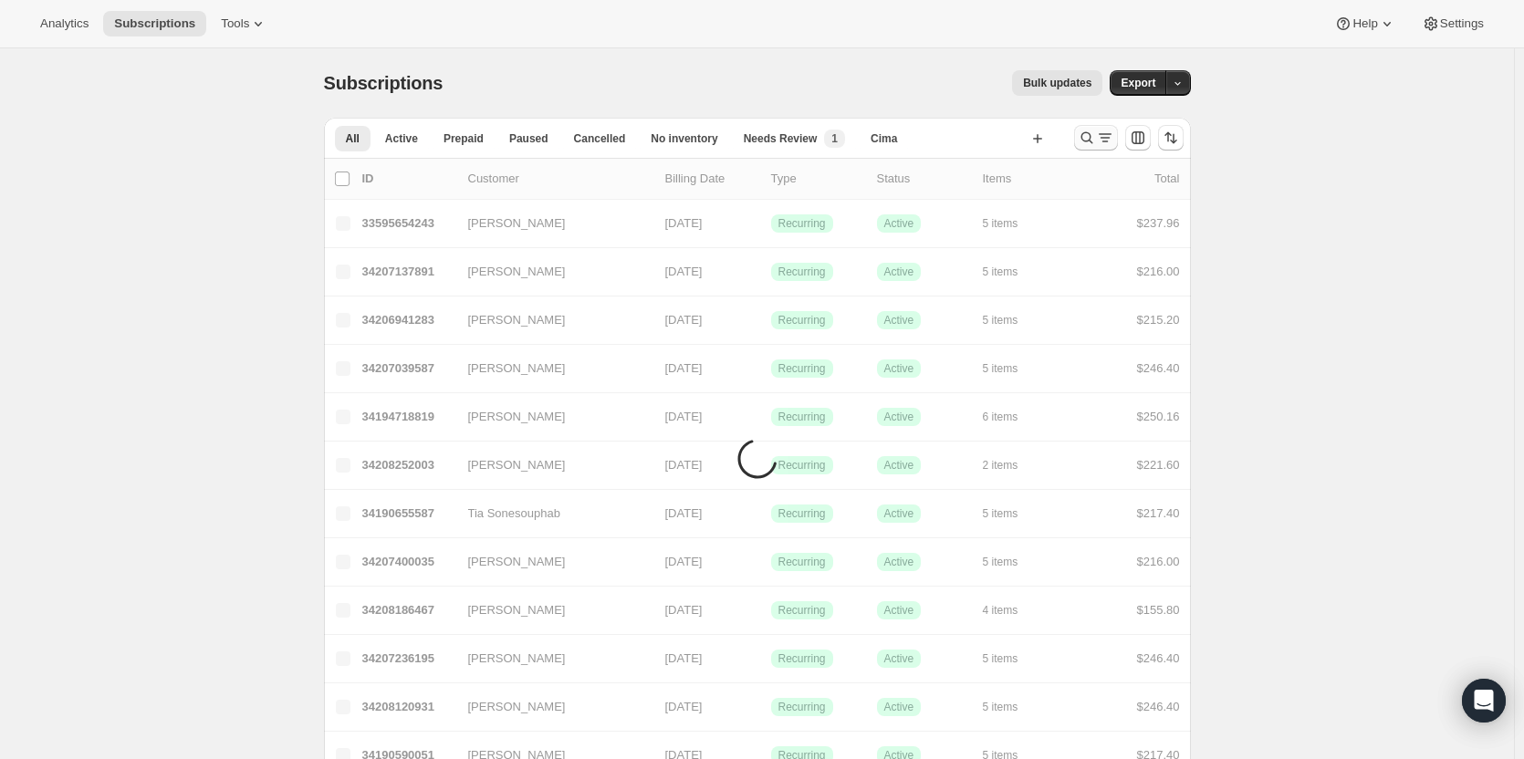
click at [1092, 138] on icon "Search and filter results" at bounding box center [1087, 138] width 12 height 12
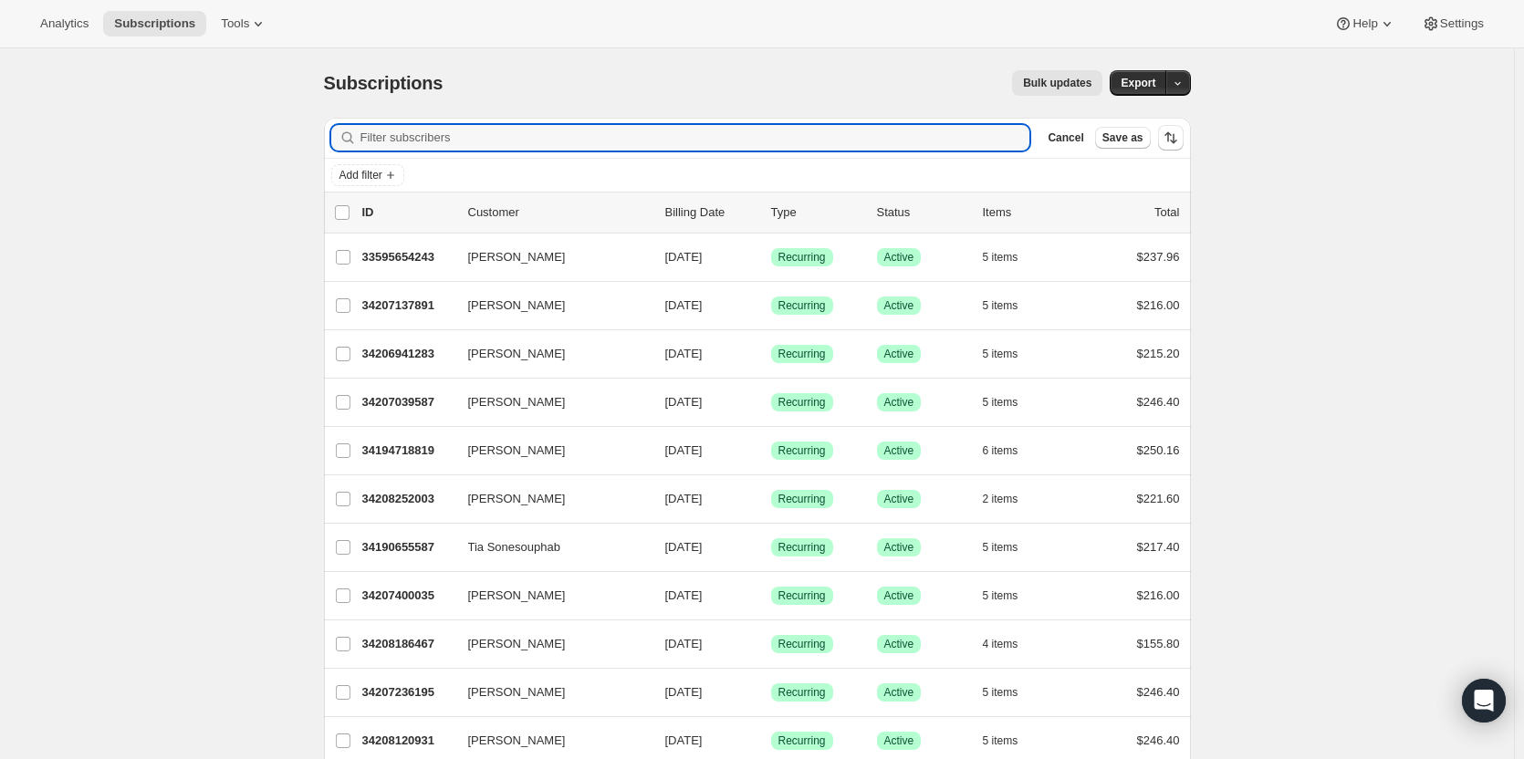
paste input "Ripperger"
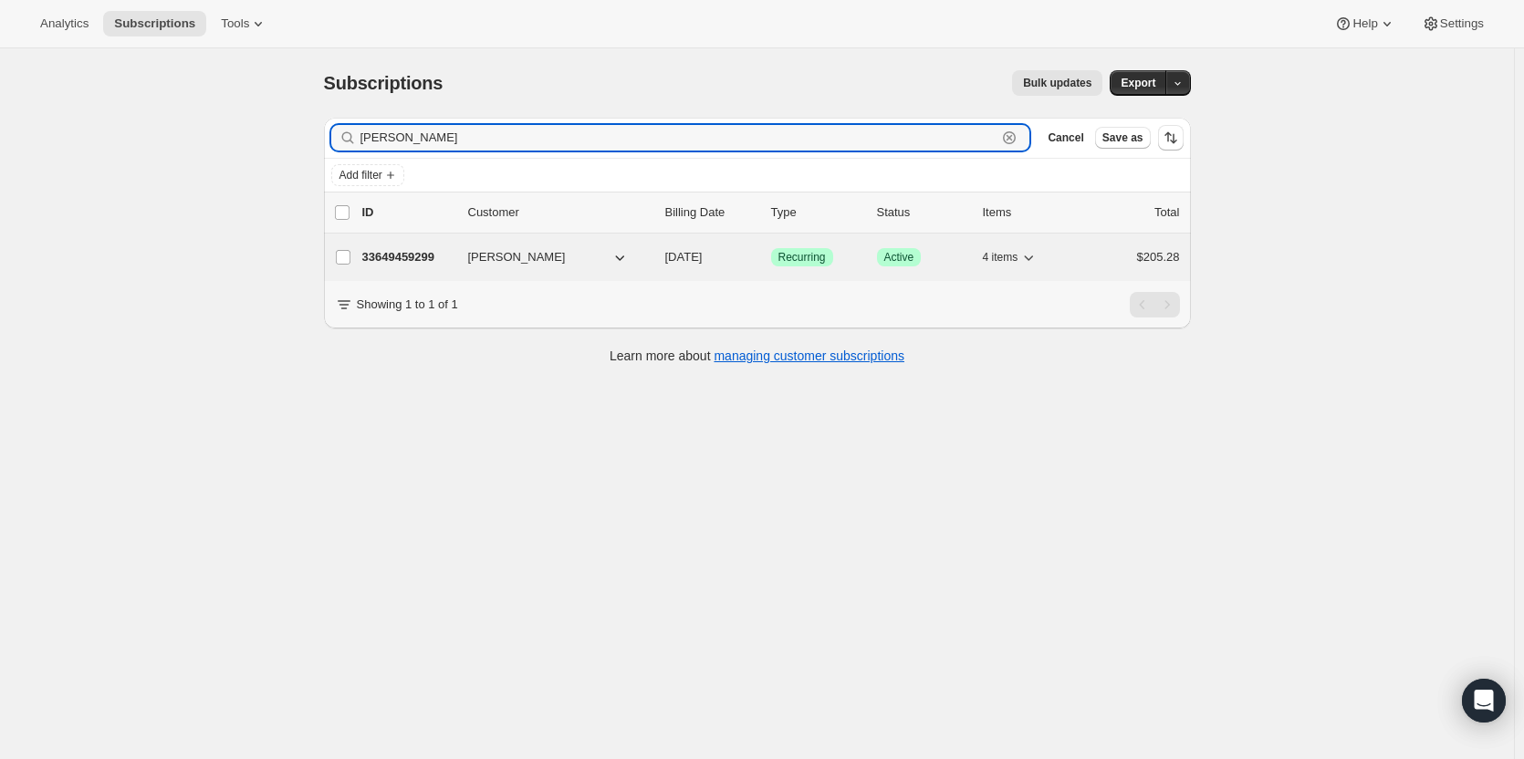
type input "Ripperger"
click at [428, 269] on div "33649459299 Jerry Ripperger 01/01/2026 Success Recurring Success Active 4 items…" at bounding box center [771, 258] width 818 height 26
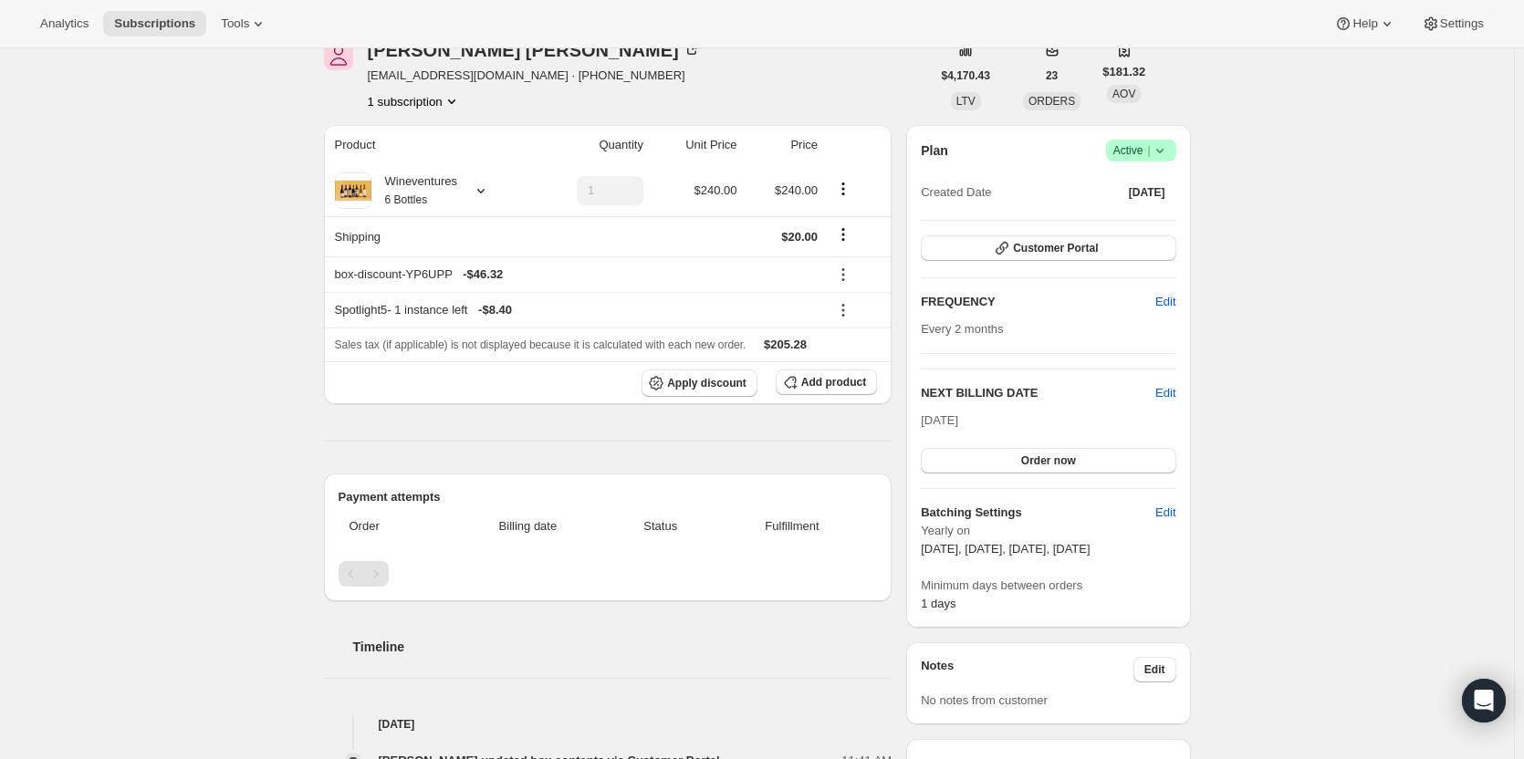
scroll to position [548, 0]
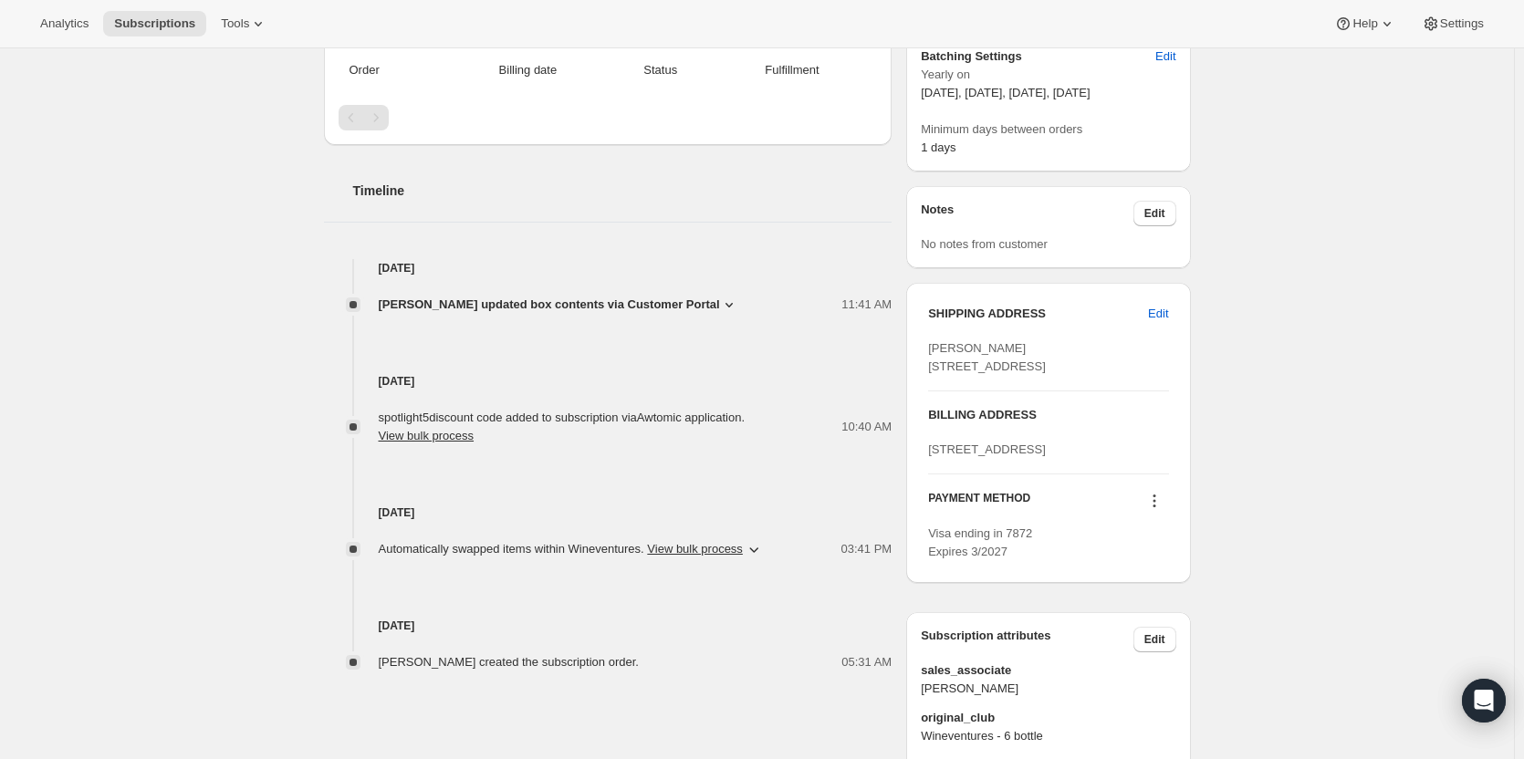
click at [637, 305] on span "Jerry Ripperger updated box contents via Customer Portal" at bounding box center [549, 305] width 341 height 18
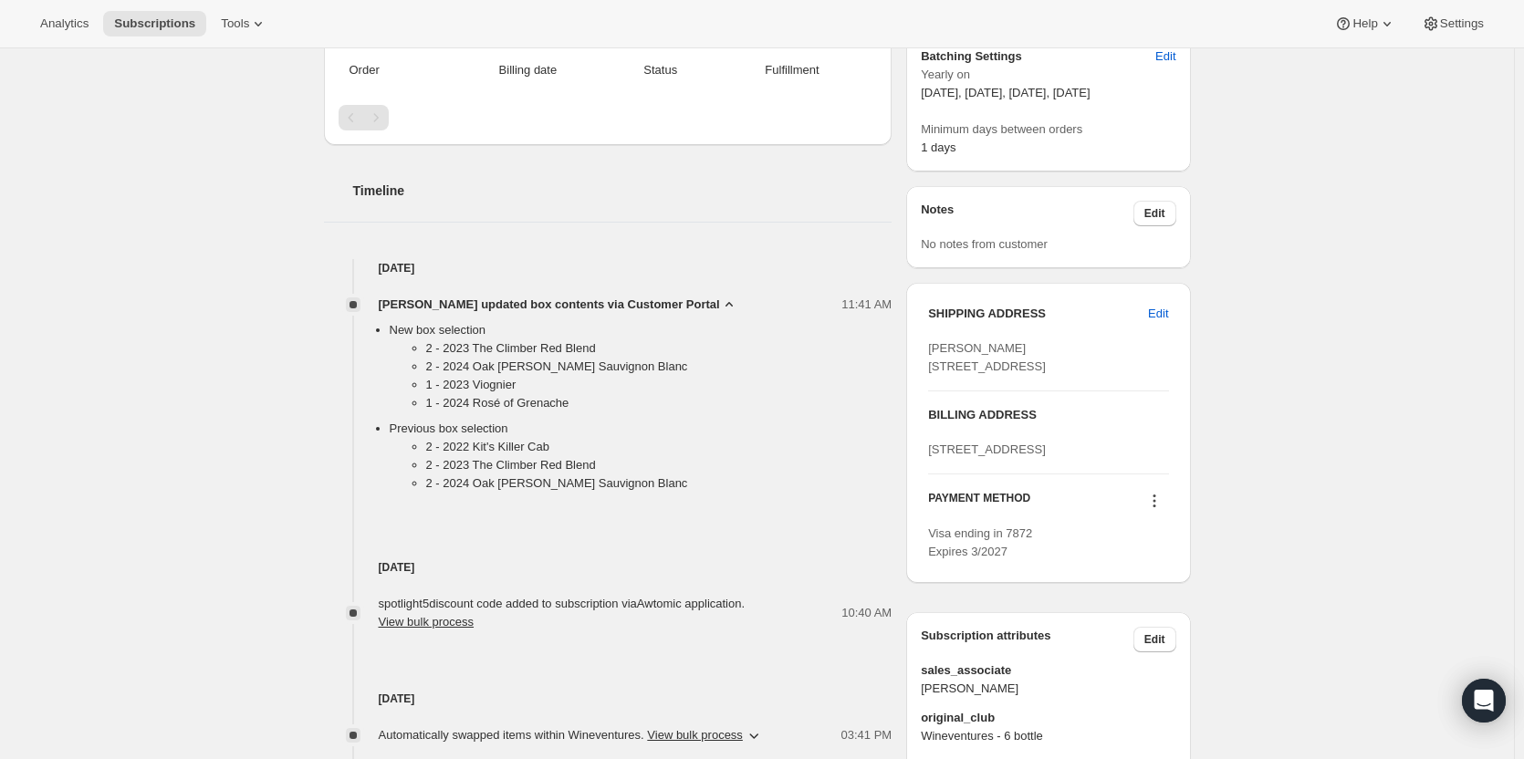
click at [637, 305] on span "Jerry Ripperger updated box contents via Customer Portal" at bounding box center [549, 305] width 341 height 18
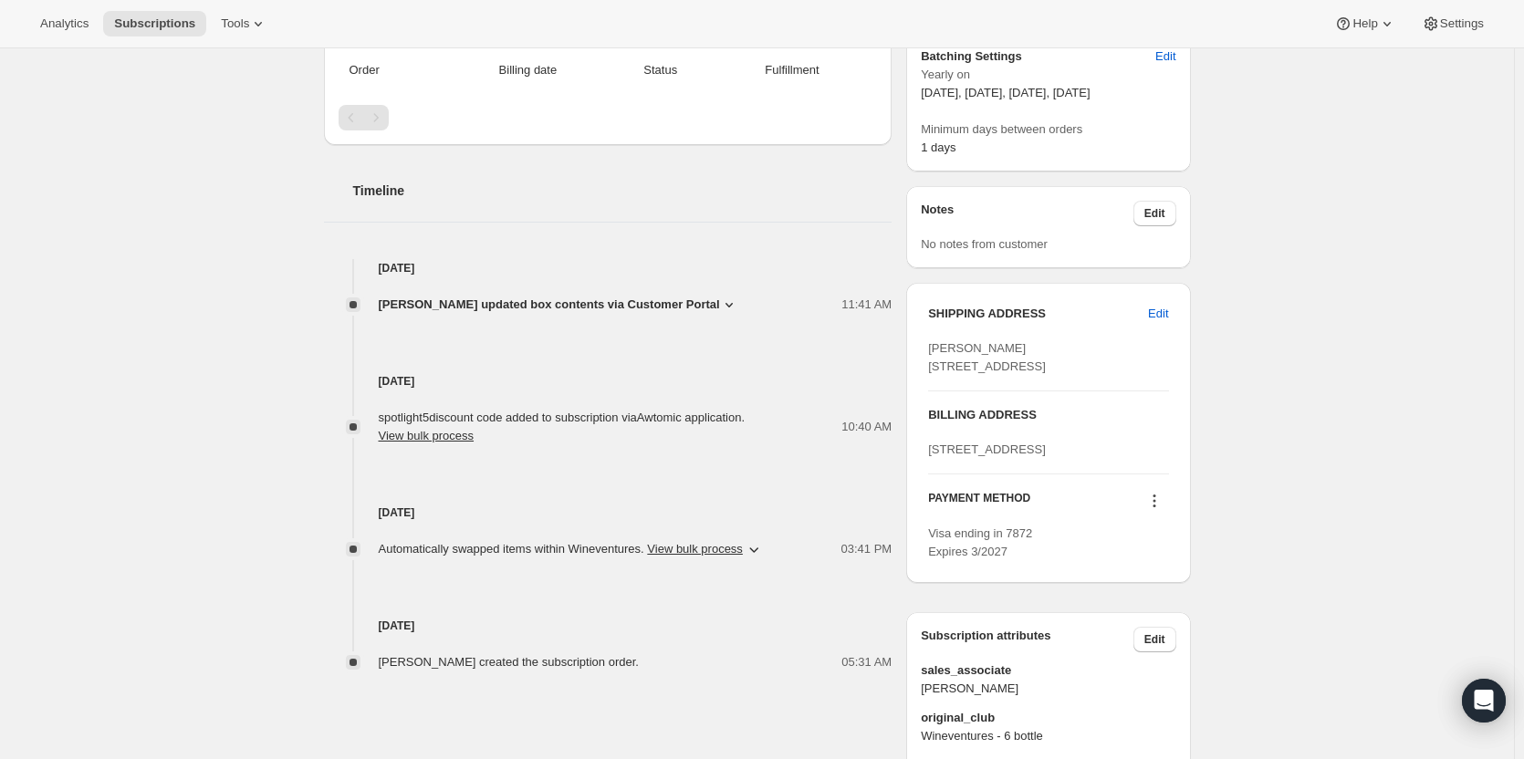
click at [637, 305] on span "Jerry Ripperger updated box contents via Customer Portal" at bounding box center [549, 305] width 341 height 18
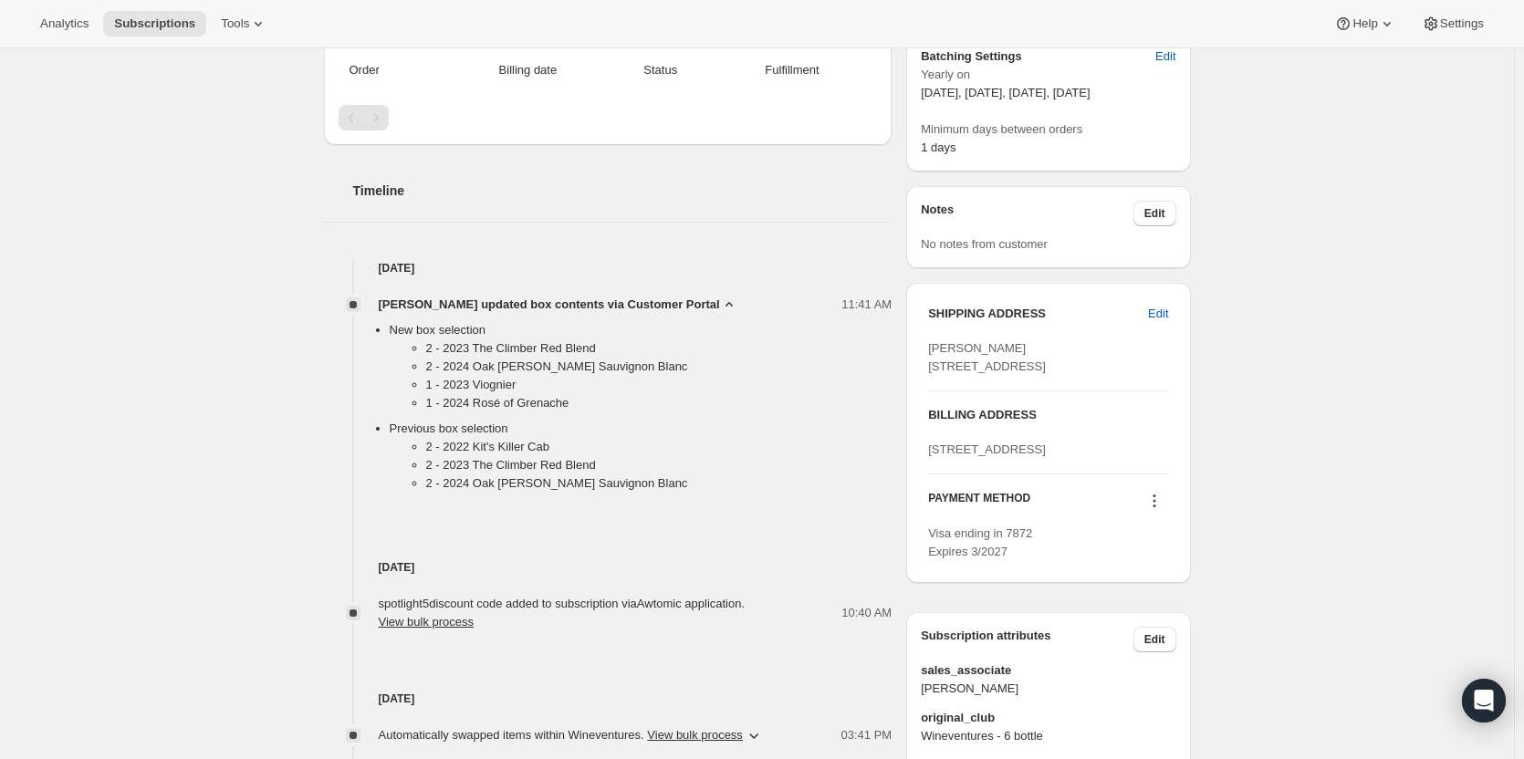
click at [637, 305] on span "Jerry Ripperger updated box contents via Customer Portal" at bounding box center [549, 305] width 341 height 18
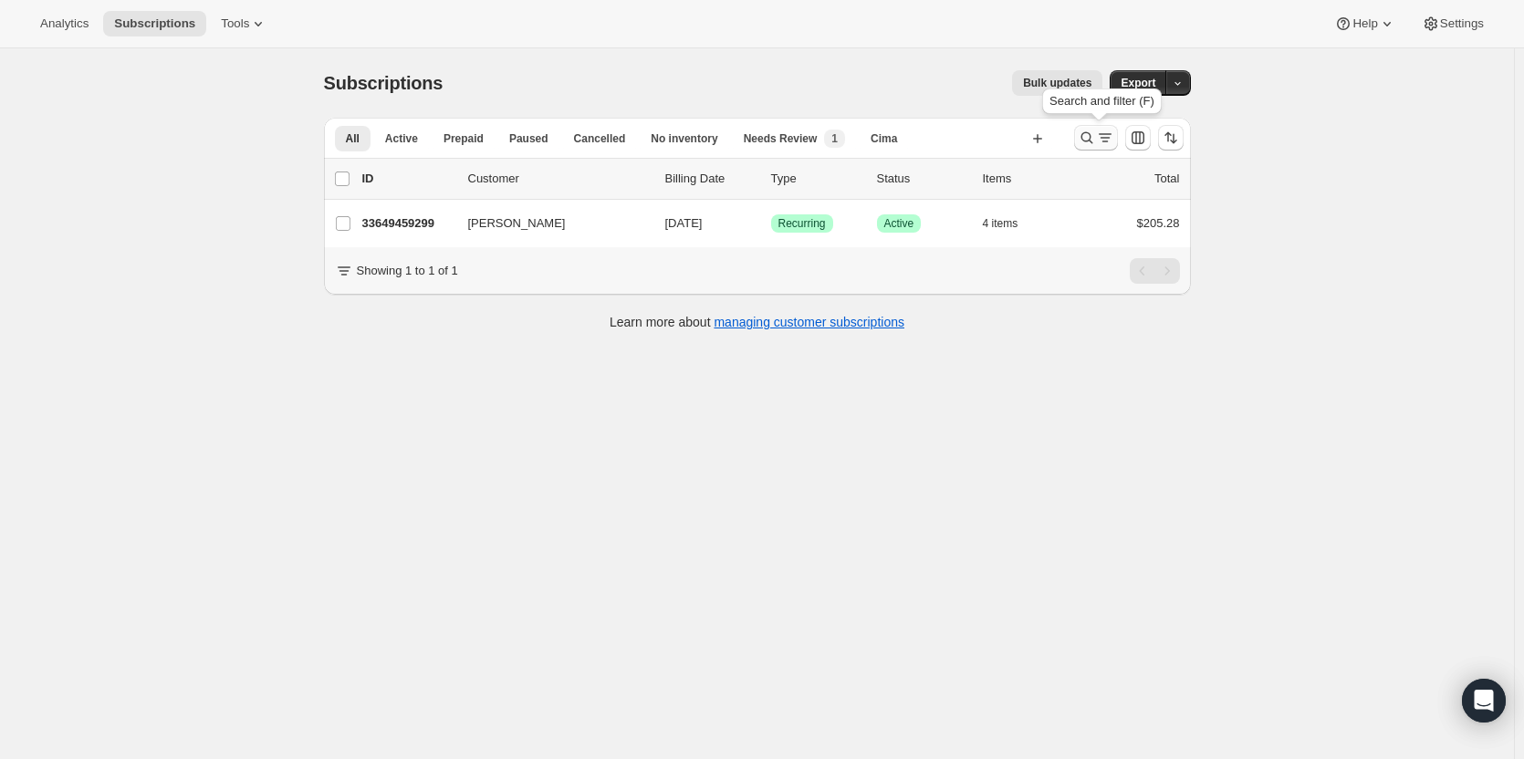
click at [1111, 133] on icon "Search and filter results" at bounding box center [1105, 138] width 18 height 18
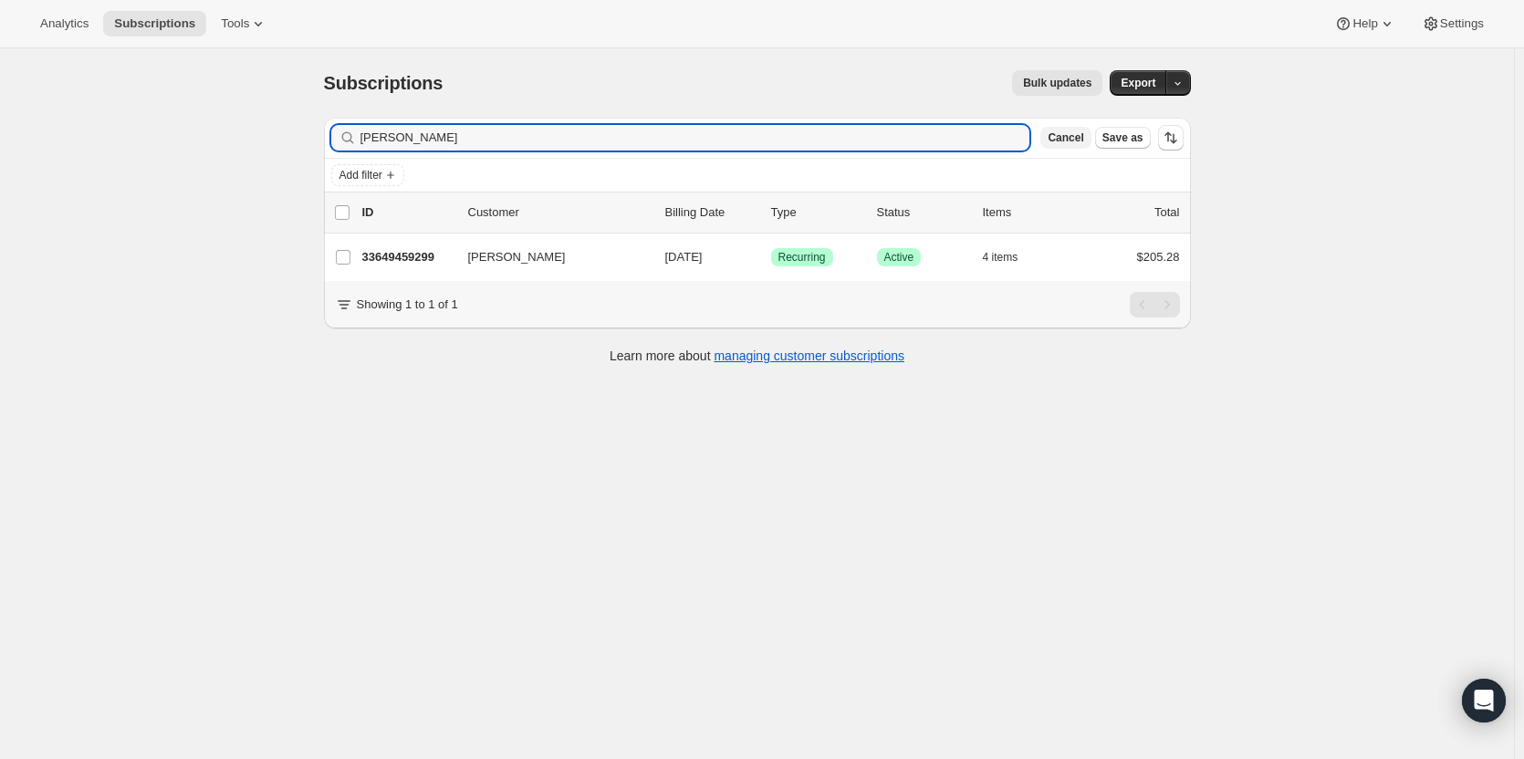
click at [1085, 148] on button "Cancel" at bounding box center [1065, 138] width 50 height 22
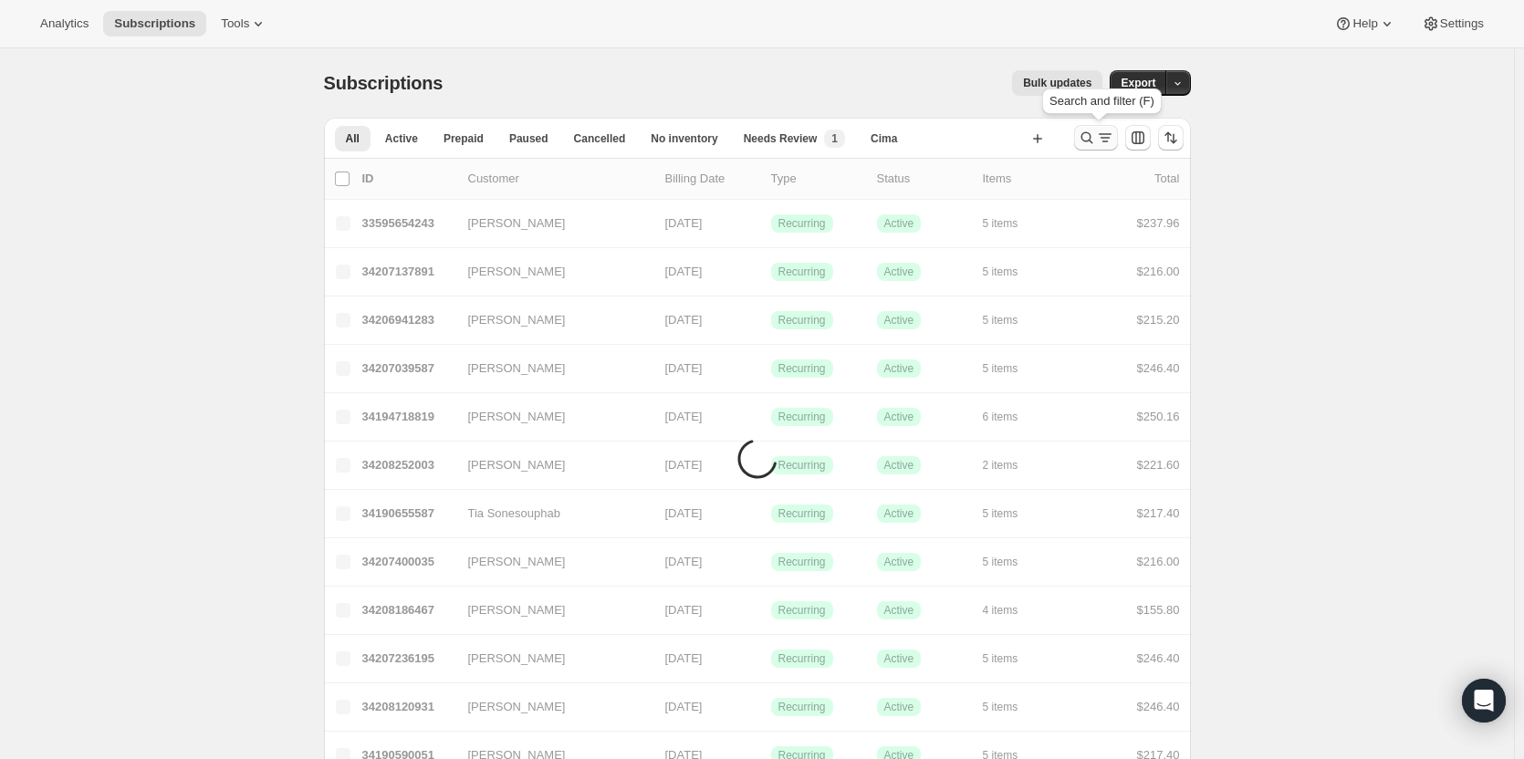
click at [1087, 138] on icon "Search and filter results" at bounding box center [1087, 138] width 18 height 18
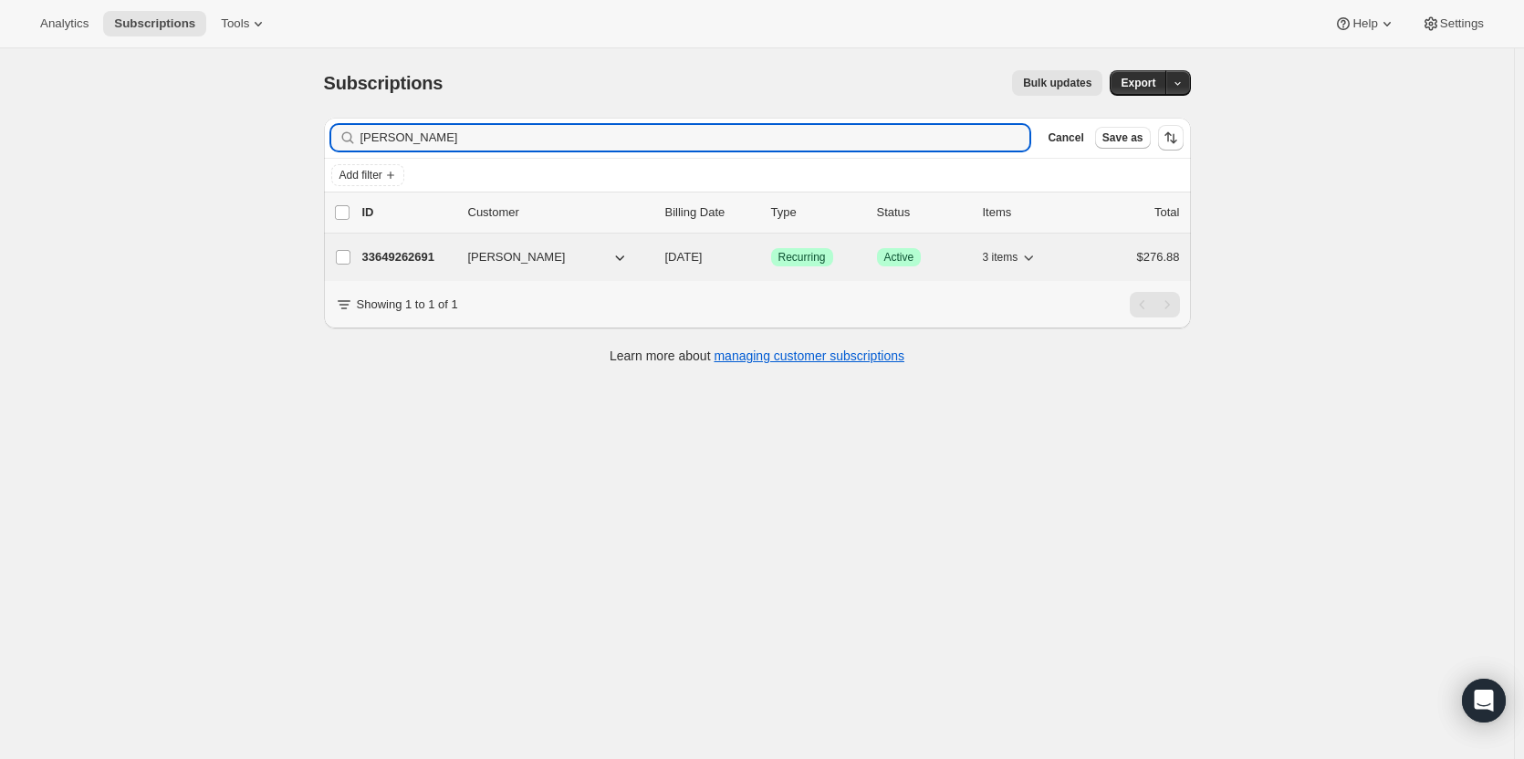
type input "Rehberg"
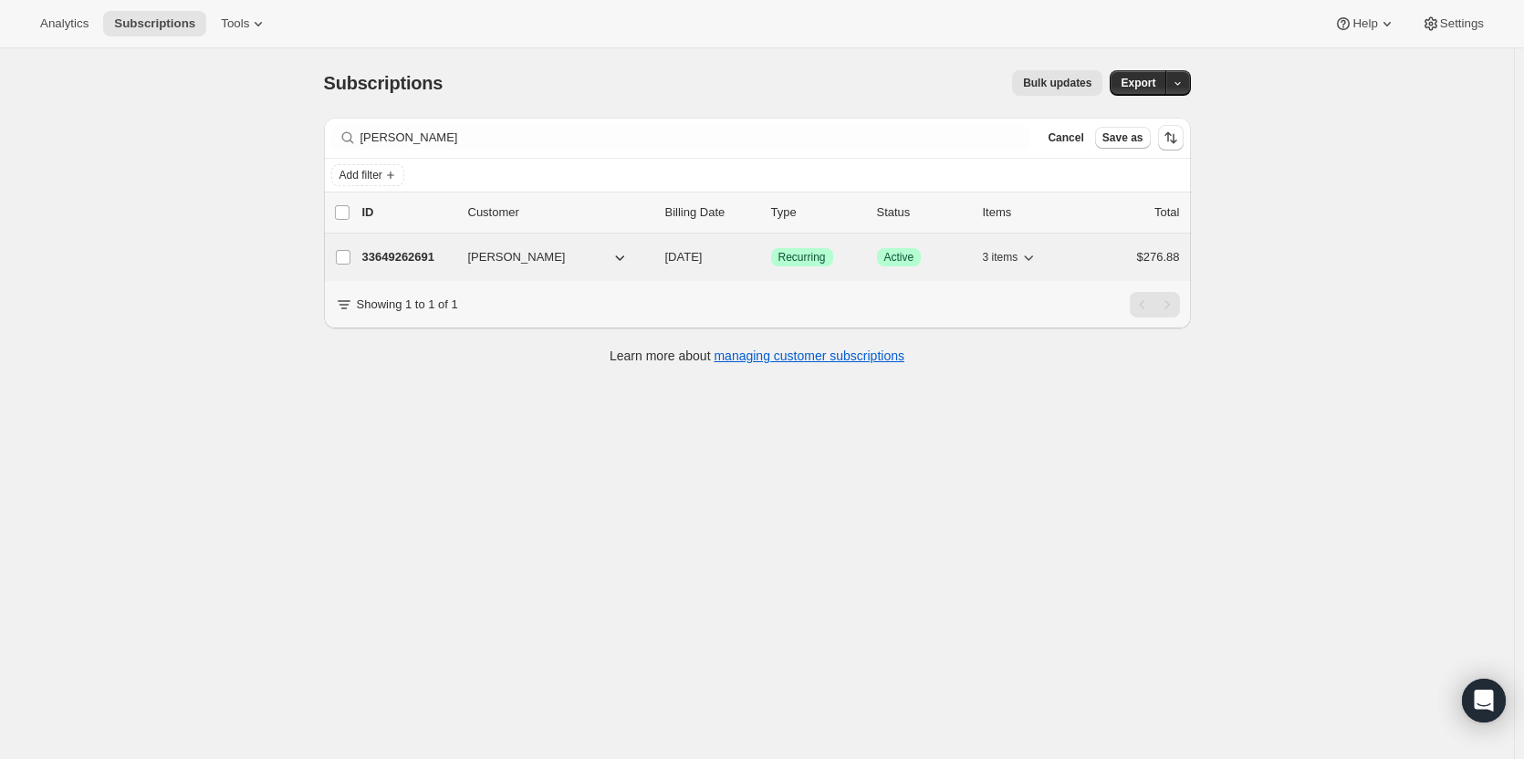
click at [389, 257] on p "33649262691" at bounding box center [407, 257] width 91 height 18
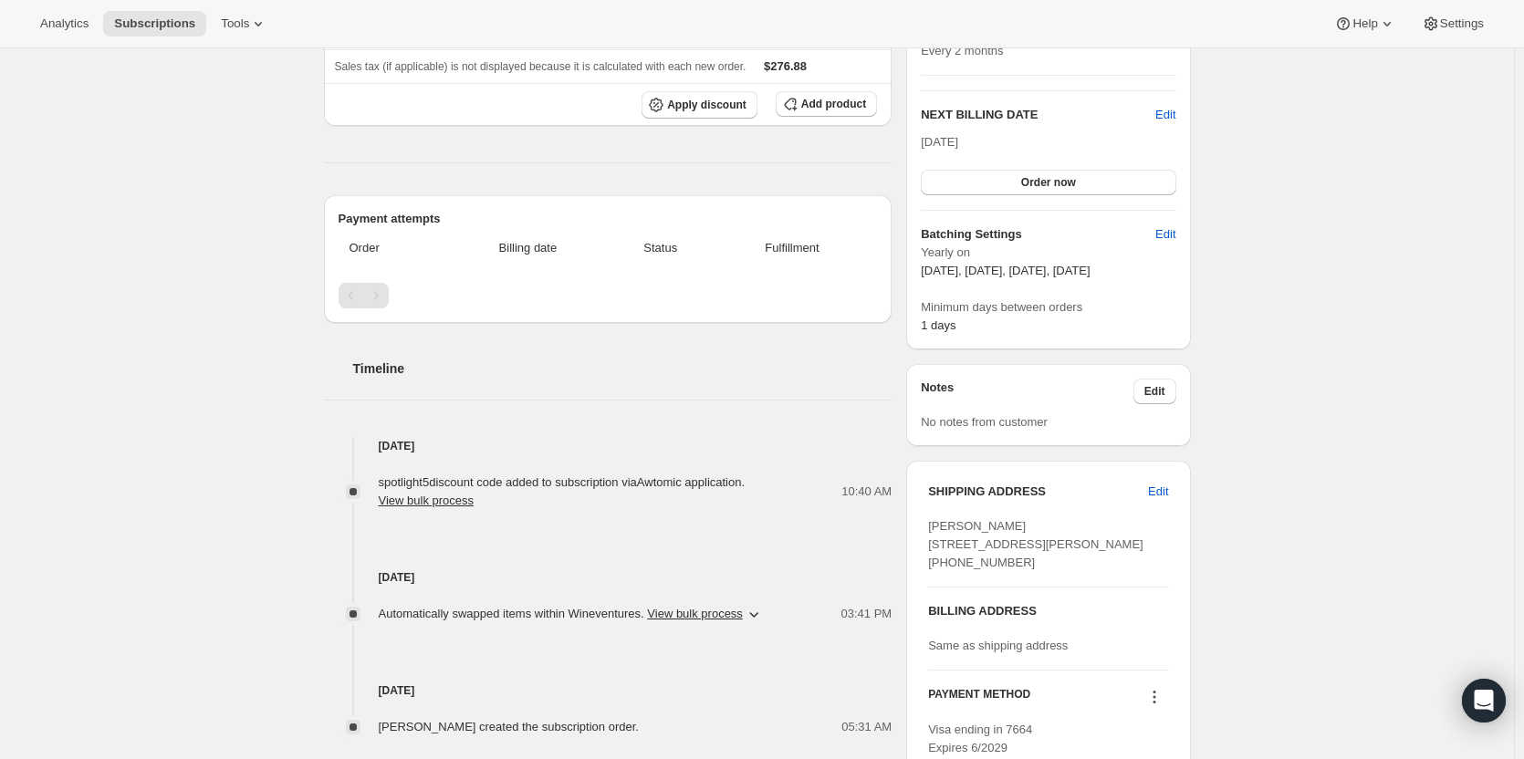
scroll to position [548, 0]
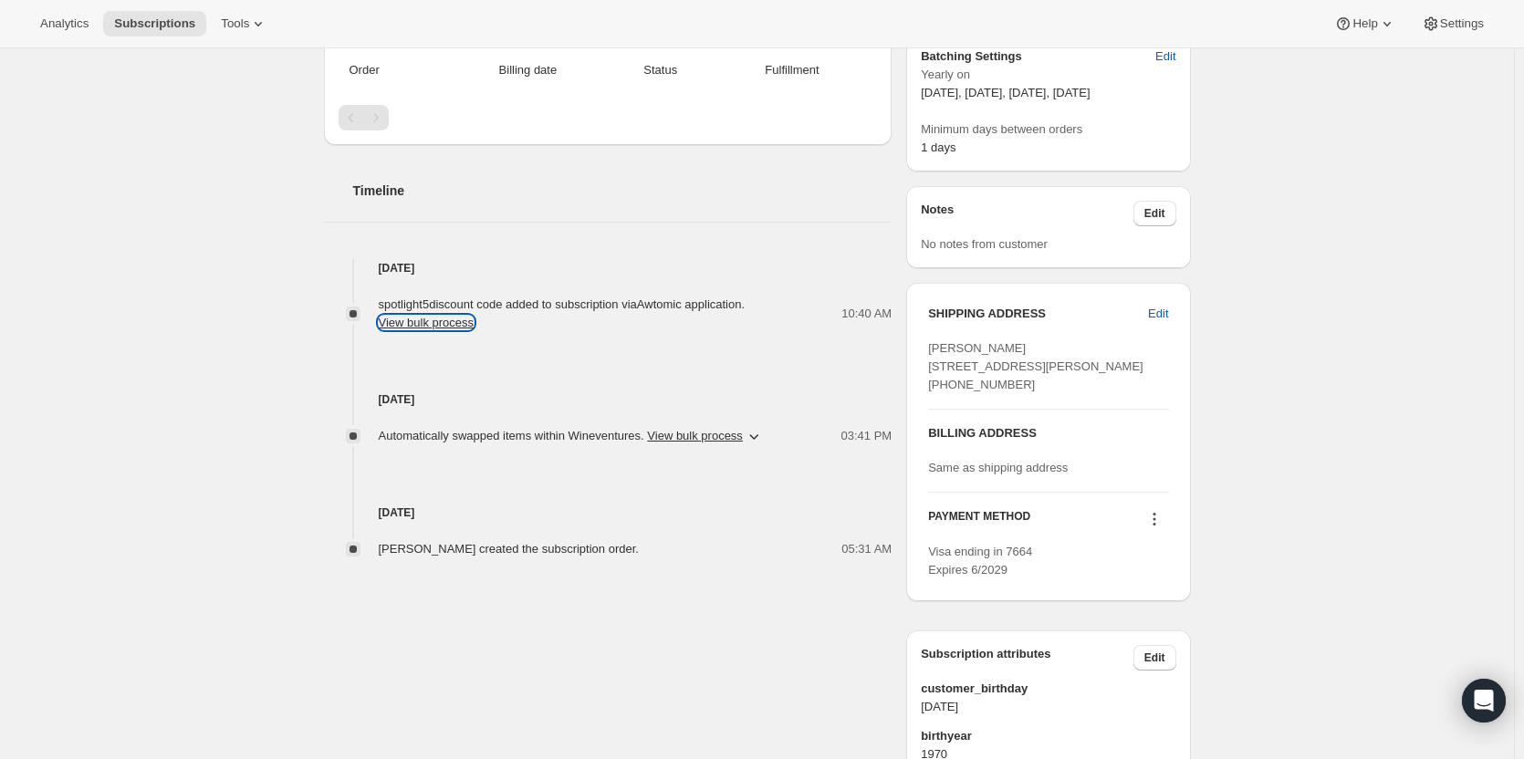
click at [397, 322] on button "View bulk process" at bounding box center [427, 323] width 96 height 14
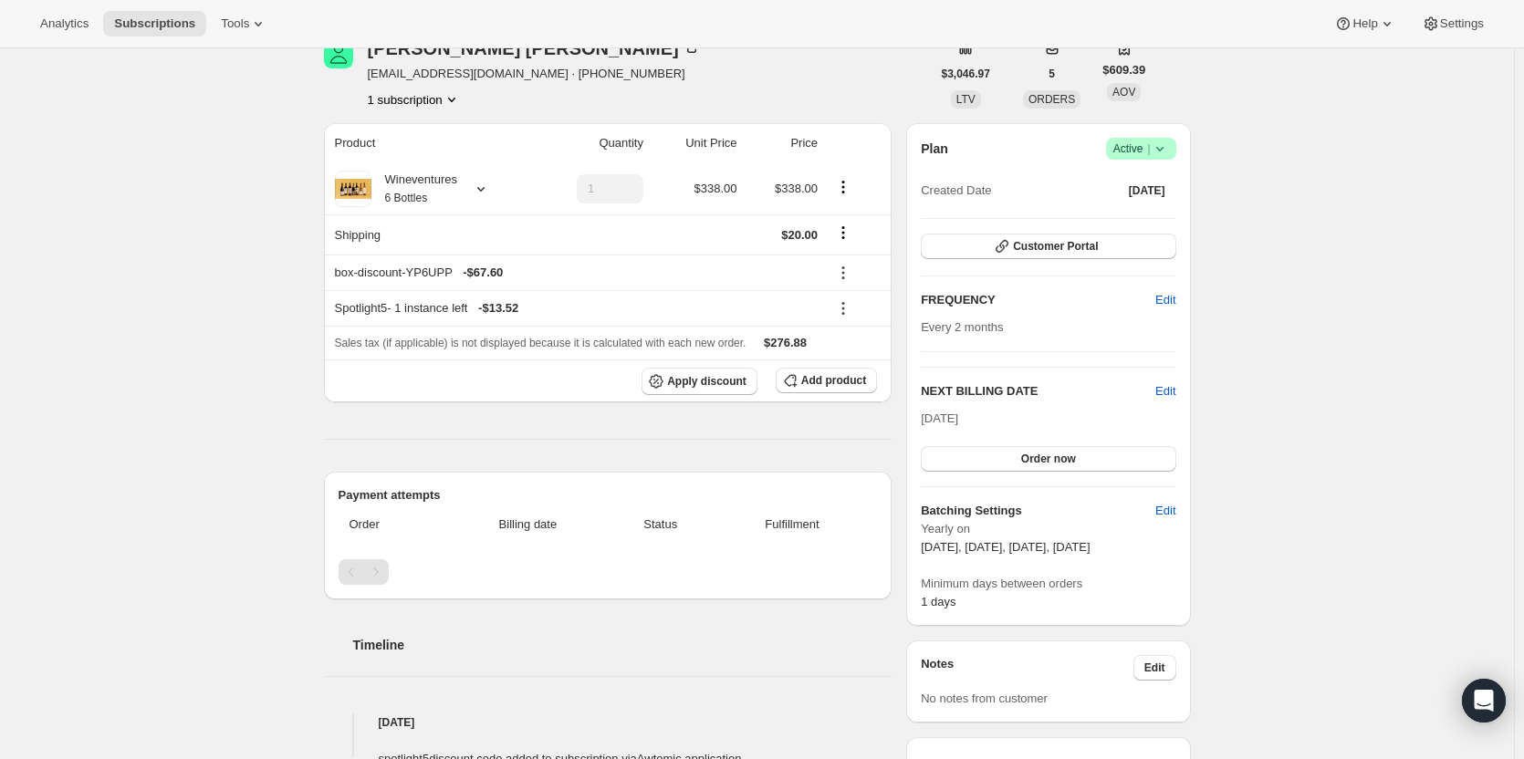
scroll to position [0, 0]
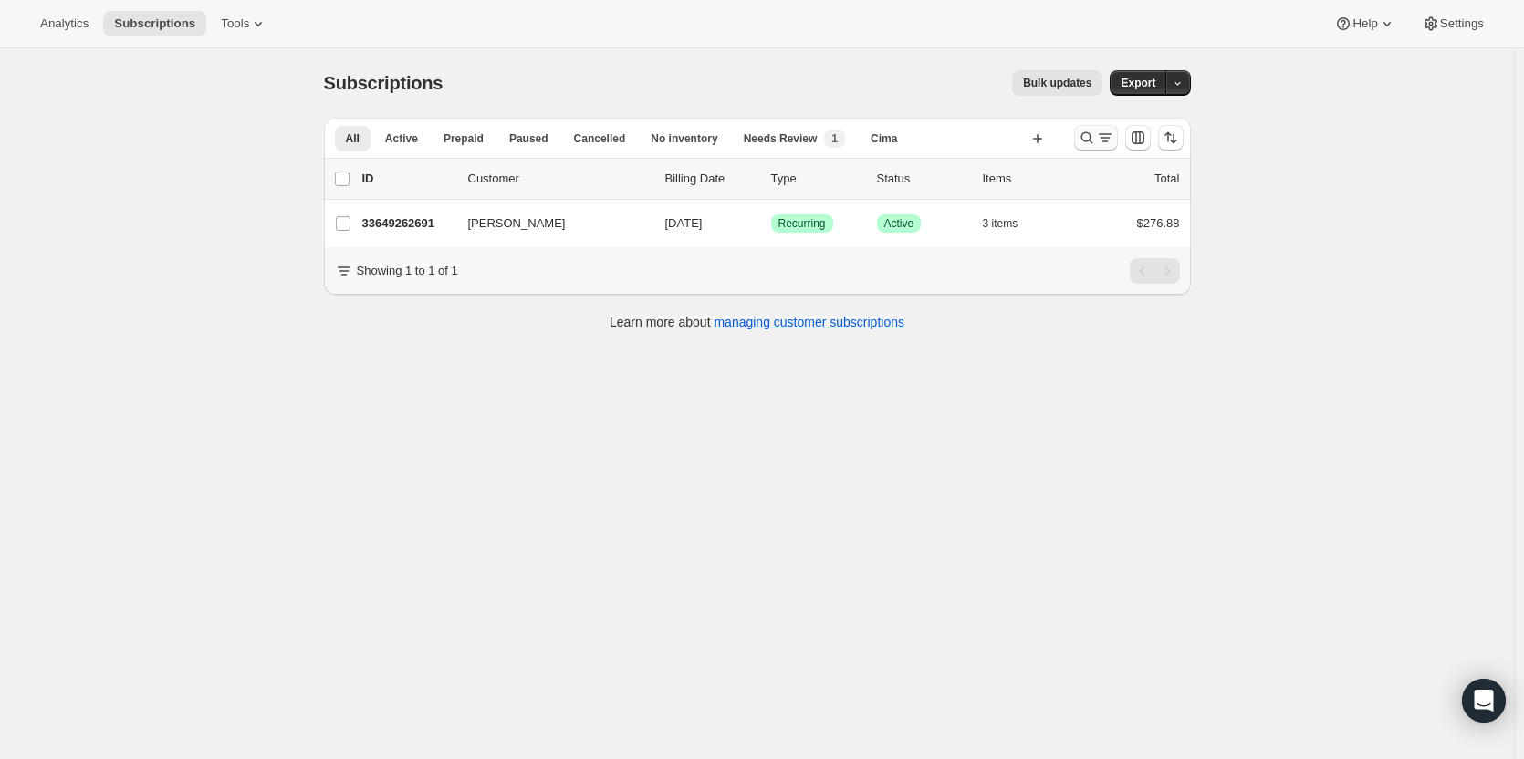
click at [1085, 138] on icon "Search and filter results" at bounding box center [1087, 138] width 18 height 18
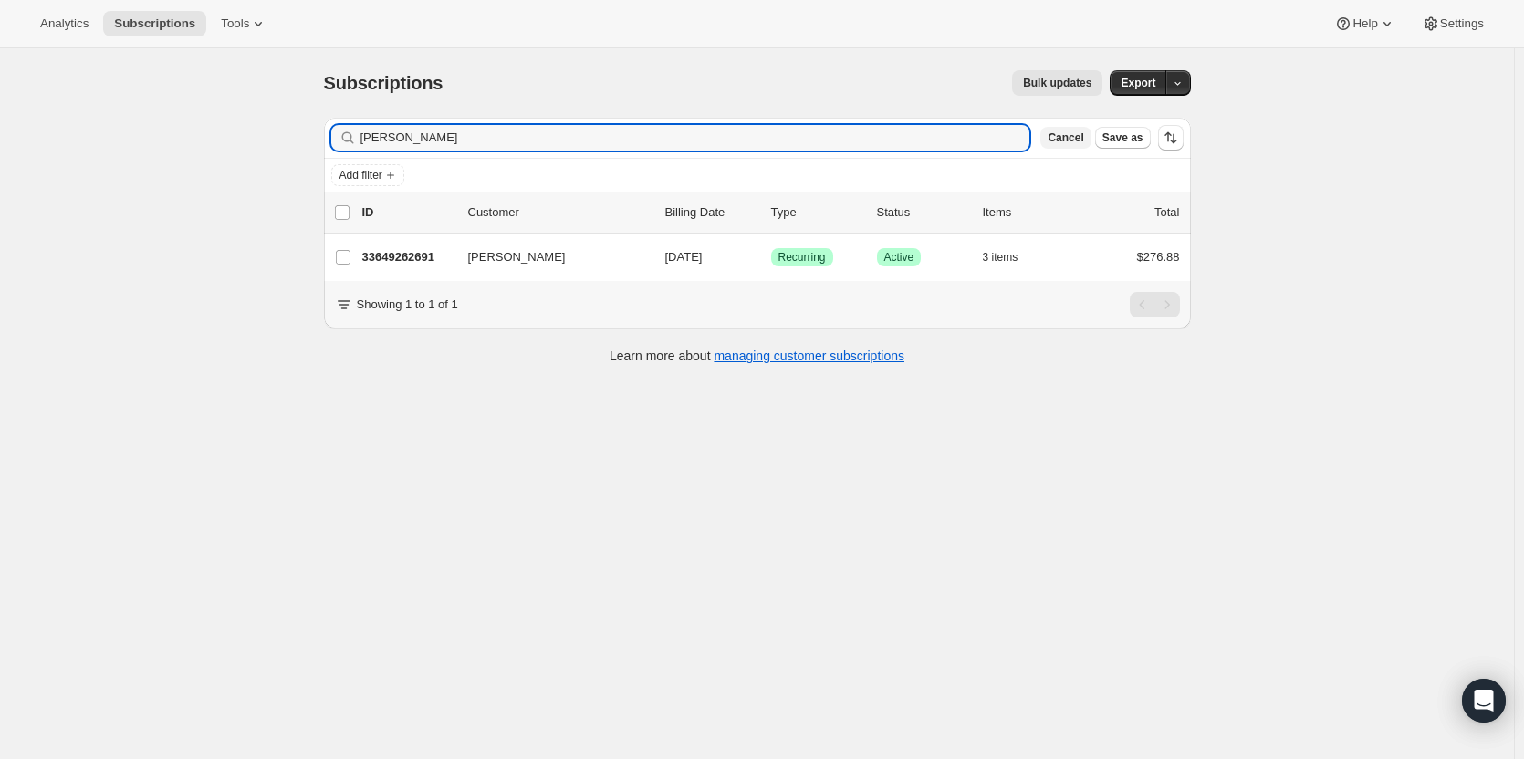
click at [1083, 135] on span "Cancel" at bounding box center [1066, 138] width 36 height 15
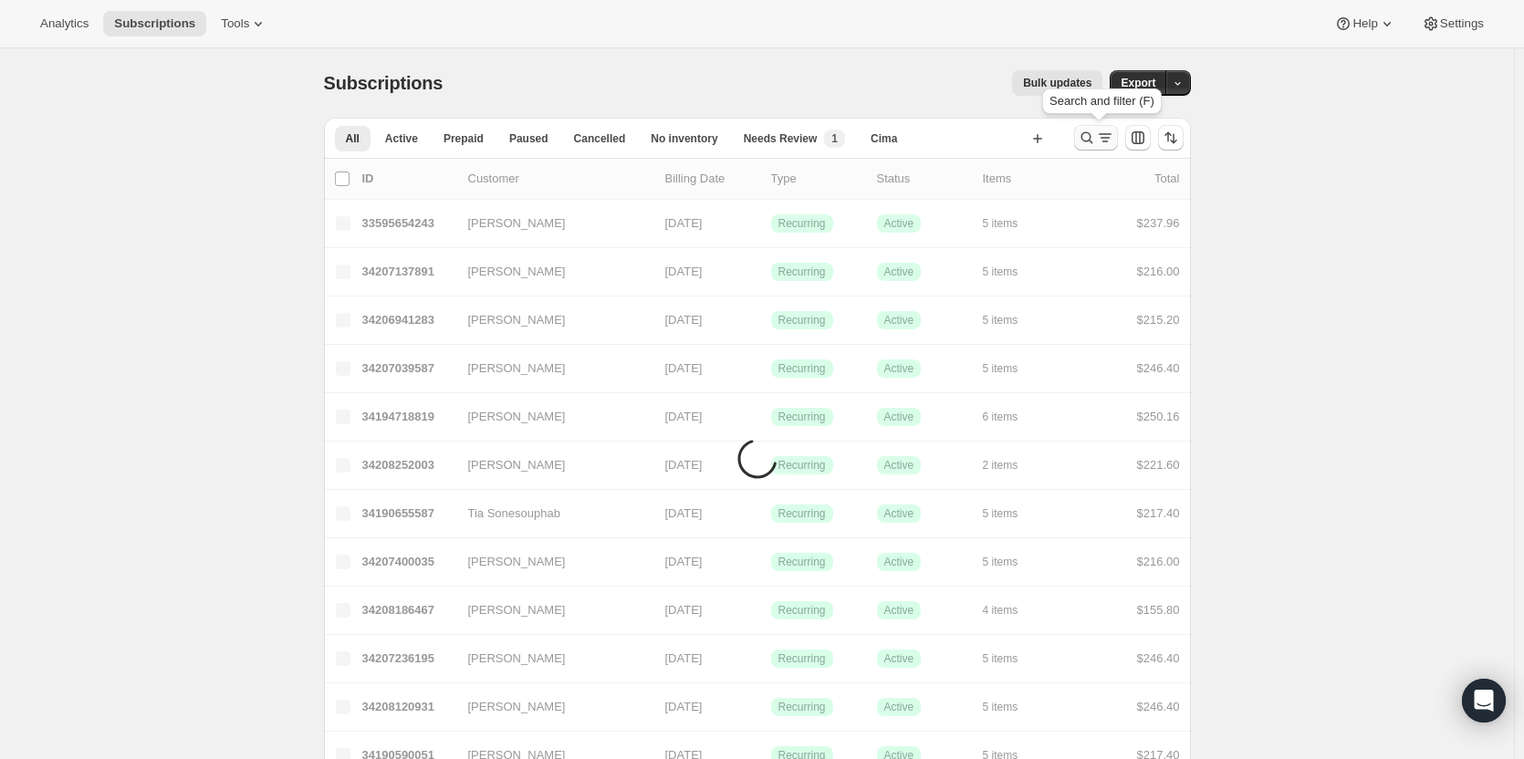
click at [1089, 135] on icon "Search and filter results" at bounding box center [1087, 138] width 18 height 18
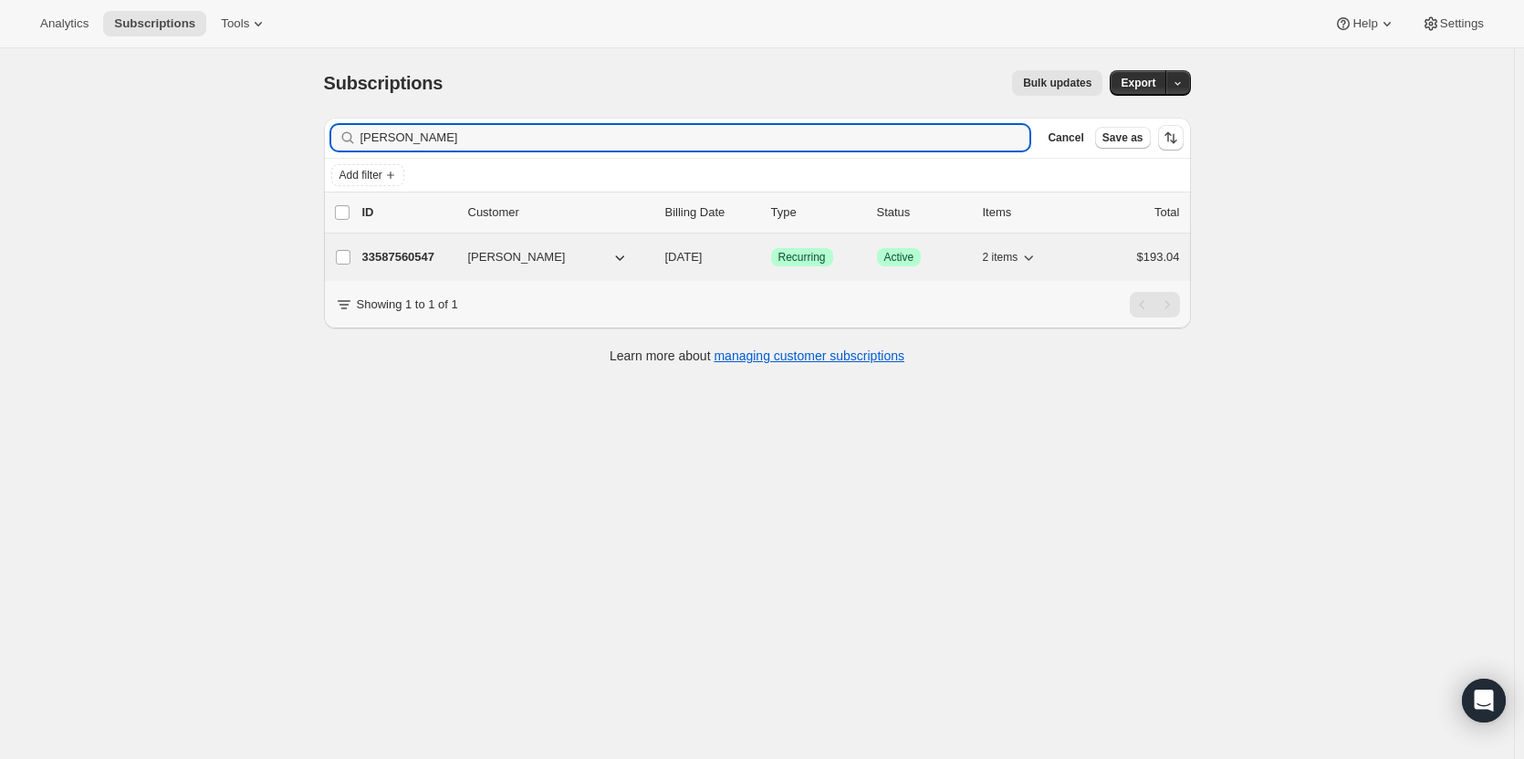
type input "Haffner"
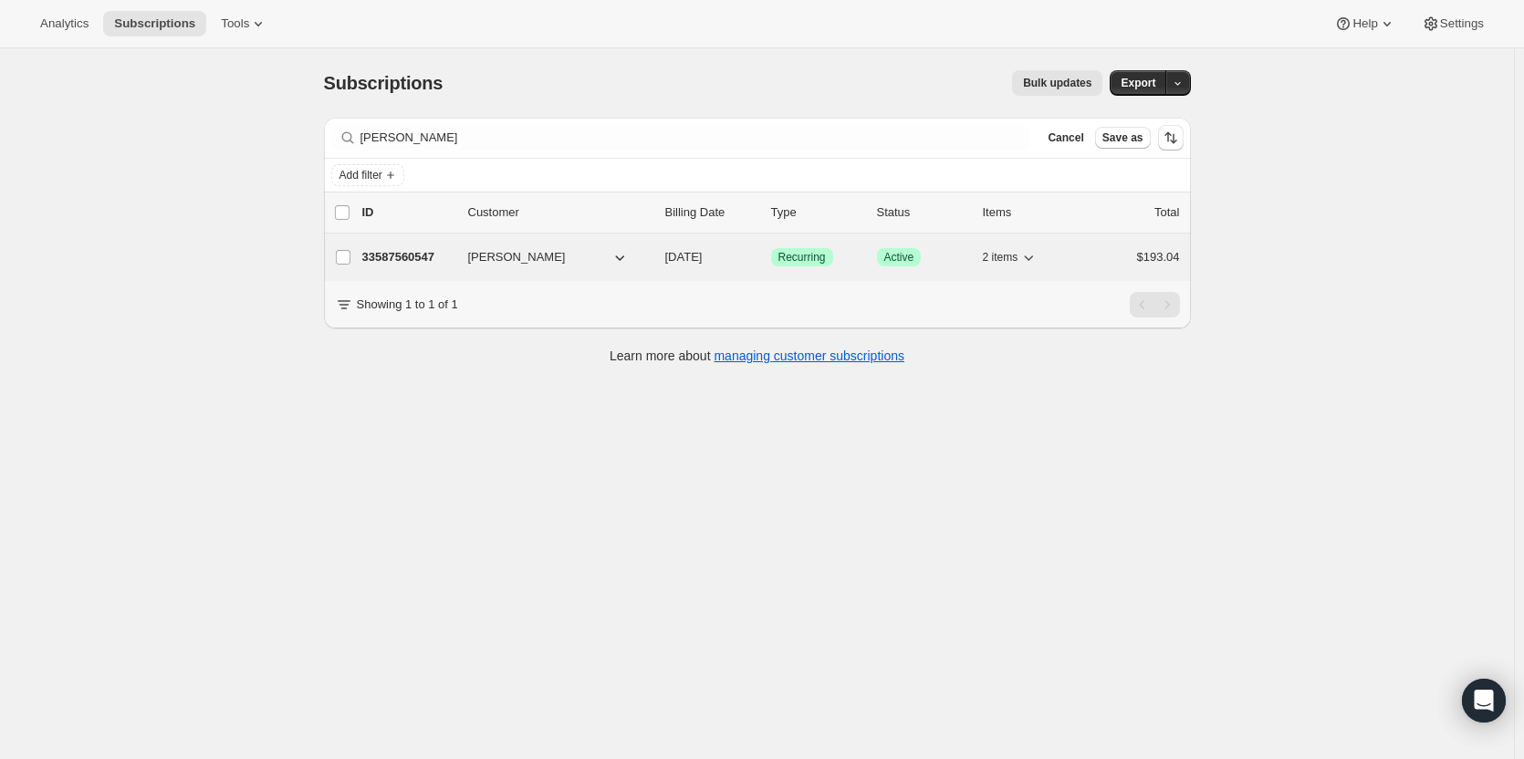
click at [400, 267] on div "33587560547 Alan Haffner 11/05/2025 Success Recurring Success Active 2 items $1…" at bounding box center [771, 258] width 818 height 26
